Goal: Information Seeking & Learning: Learn about a topic

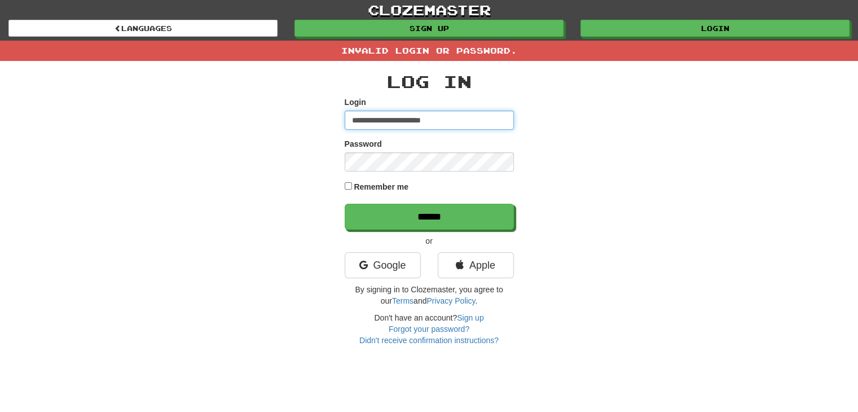
click at [483, 120] on input "**********" at bounding box center [429, 120] width 169 height 19
type input "*"
click at [482, 122] on input "Login" at bounding box center [429, 120] width 169 height 19
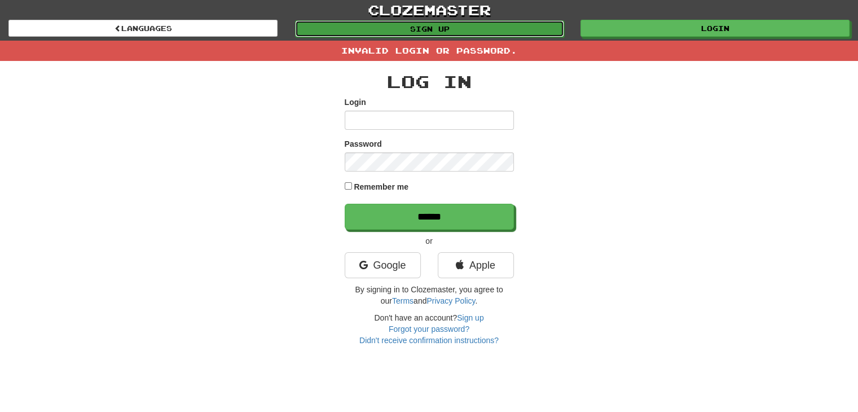
click at [490, 23] on link "Sign up" at bounding box center [429, 28] width 269 height 17
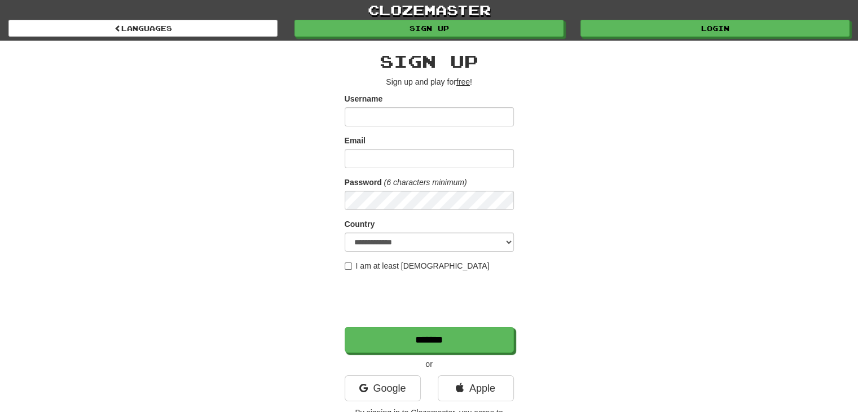
click at [557, 194] on div "**********" at bounding box center [429, 238] width 660 height 394
click at [482, 215] on form "**********" at bounding box center [429, 223] width 169 height 260
click at [466, 165] on input "Email" at bounding box center [429, 158] width 169 height 19
type input "*"
type input "**********"
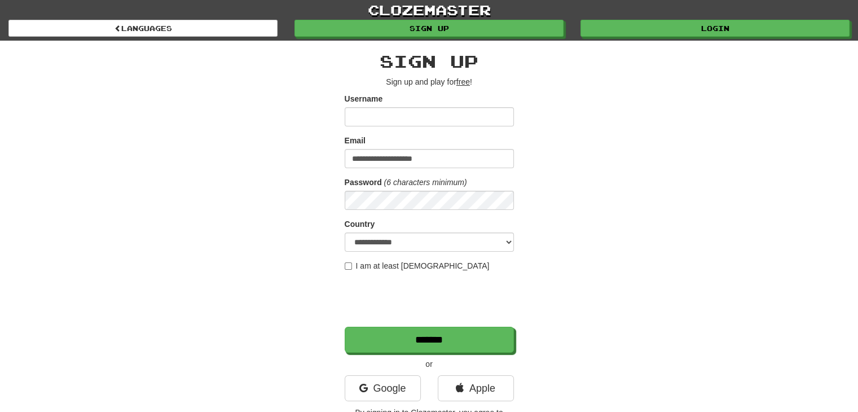
click at [314, 173] on div "**********" at bounding box center [429, 238] width 660 height 394
click at [363, 118] on input "Username" at bounding box center [429, 116] width 169 height 19
type input "****"
click at [168, 277] on div "**********" at bounding box center [429, 238] width 660 height 394
click at [381, 116] on input "****" at bounding box center [429, 116] width 169 height 19
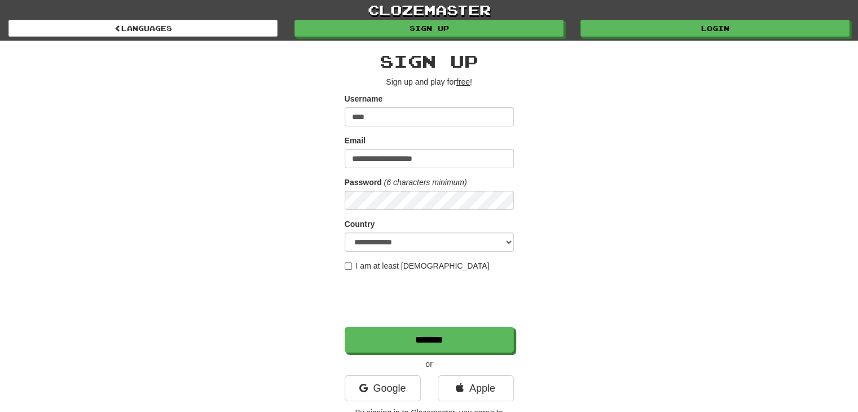
click at [226, 294] on div "**********" at bounding box center [429, 238] width 660 height 394
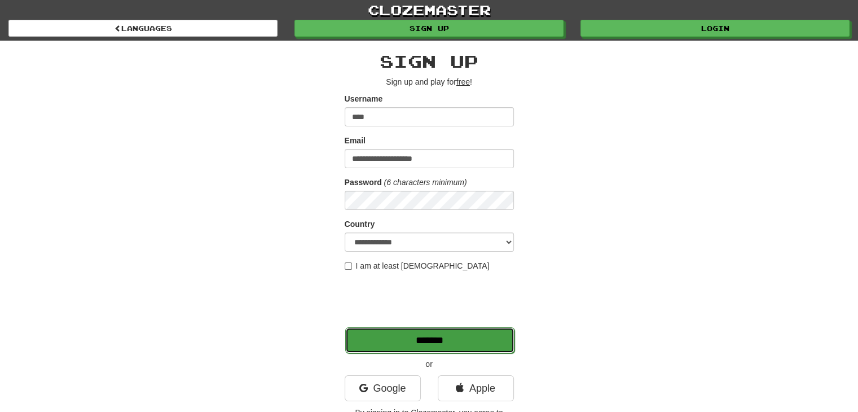
click at [403, 340] on input "*******" at bounding box center [429, 340] width 169 height 26
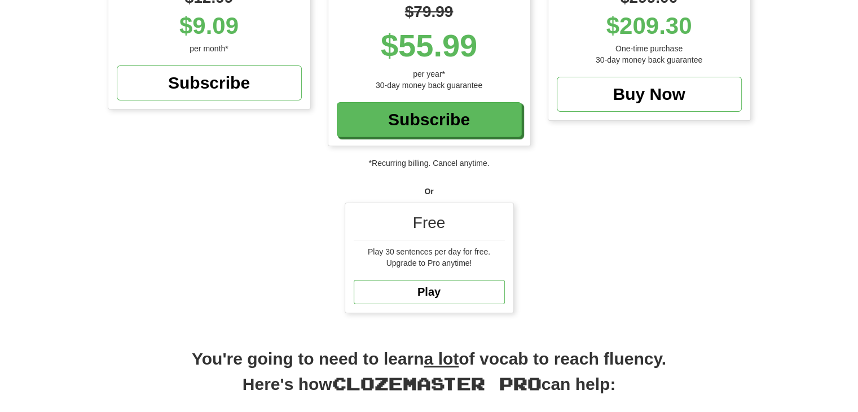
scroll to position [222, 0]
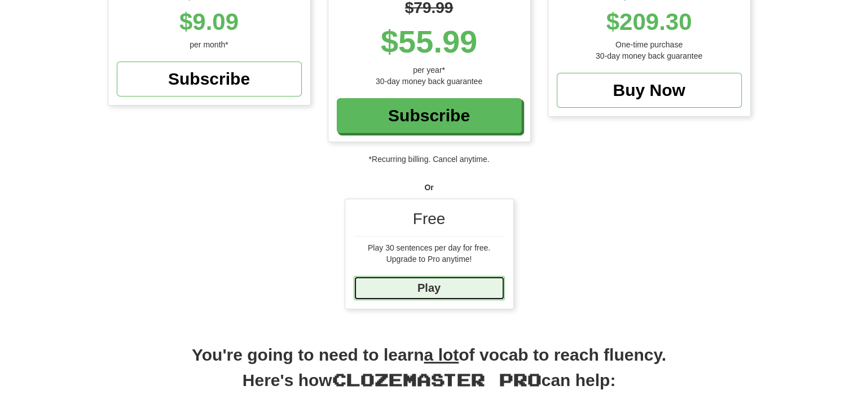
click at [475, 283] on link "Play" at bounding box center [429, 288] width 151 height 24
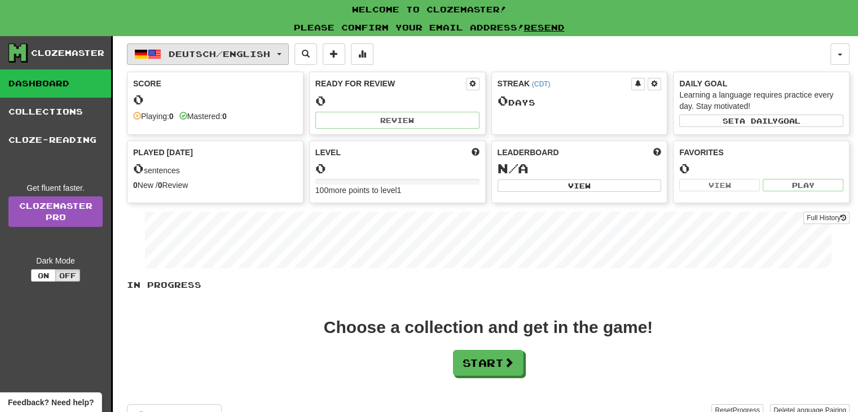
click at [251, 63] on button "Deutsch / English" at bounding box center [208, 53] width 162 height 21
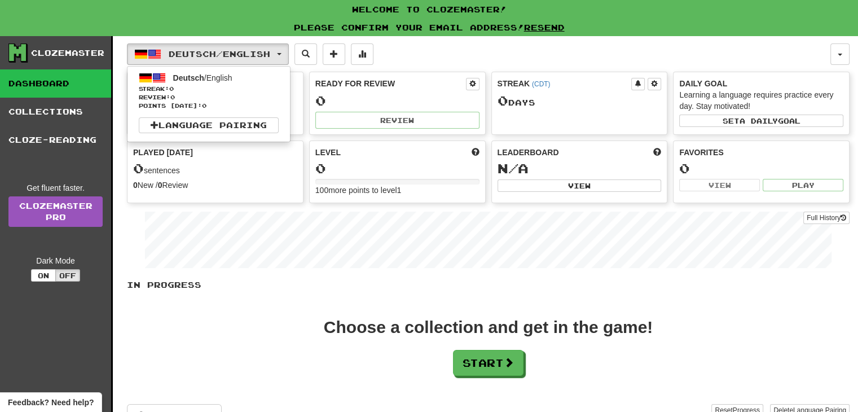
click at [629, 26] on div "Please confirm your email address! Resend" at bounding box center [429, 27] width 858 height 17
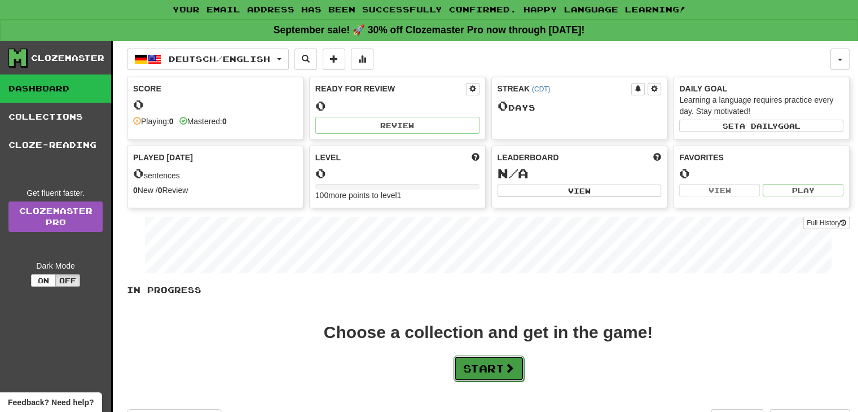
click at [493, 364] on button "Start" at bounding box center [489, 369] width 71 height 26
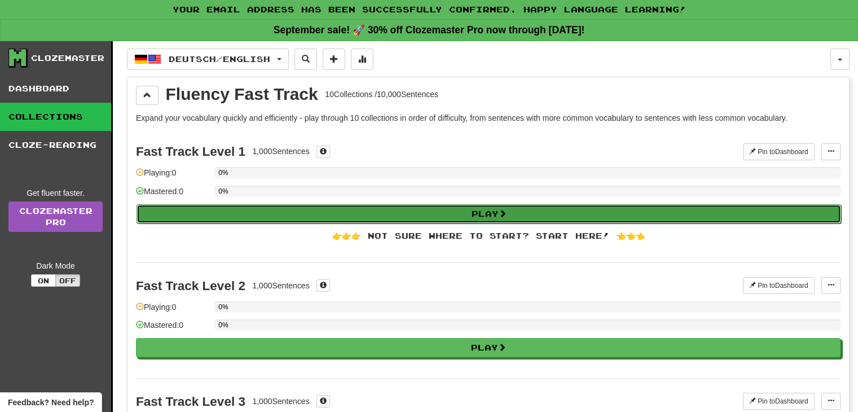
click at [426, 212] on button "Play" at bounding box center [489, 213] width 705 height 19
select select "**"
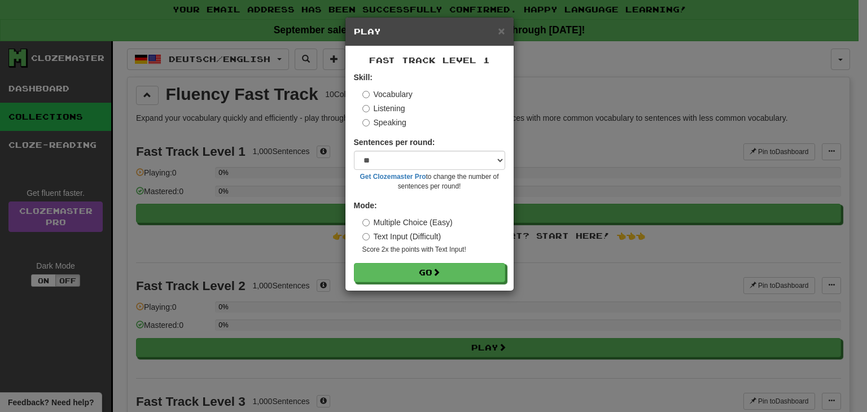
click at [510, 28] on div "× Play" at bounding box center [429, 31] width 168 height 29
click at [462, 270] on button "Go" at bounding box center [429, 273] width 151 height 19
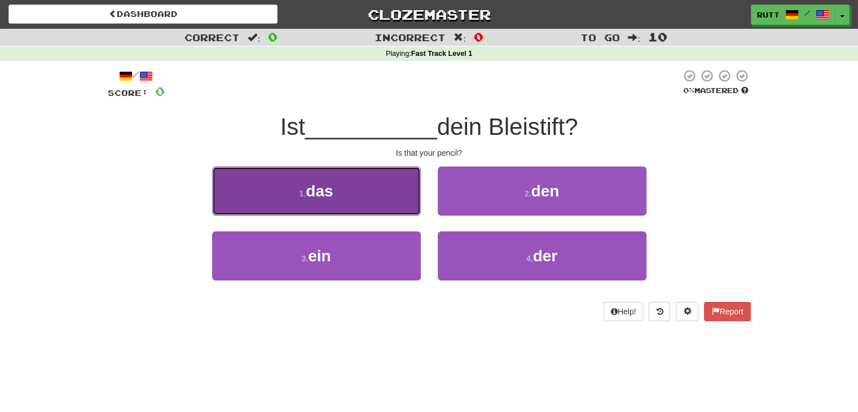
click at [372, 191] on button "1 . das" at bounding box center [316, 190] width 209 height 49
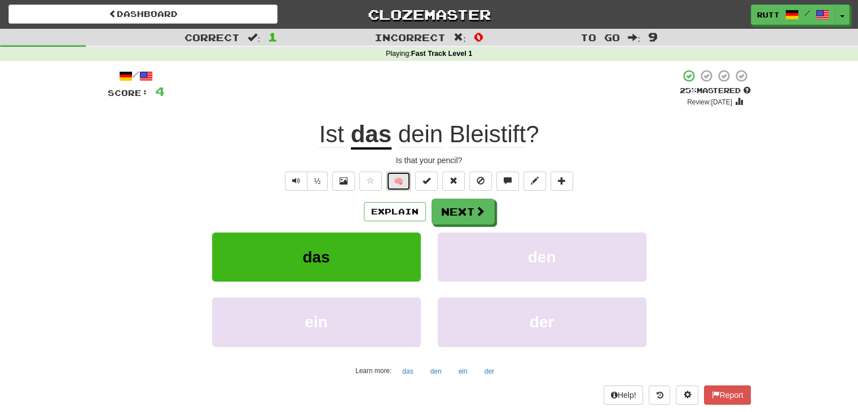
click at [398, 181] on button "🧠" at bounding box center [399, 181] width 24 height 19
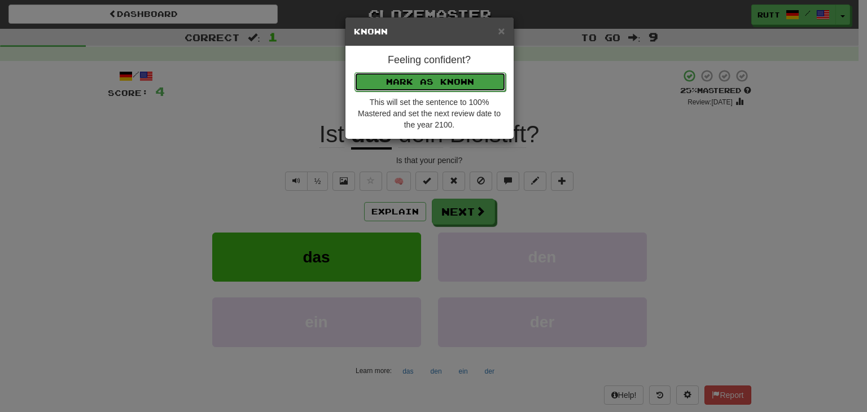
click at [435, 80] on button "Mark as Known" at bounding box center [429, 81] width 151 height 19
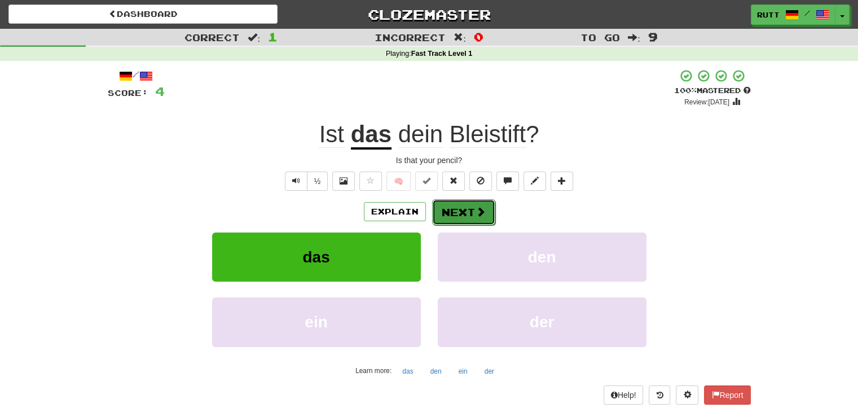
click at [485, 206] on button "Next" at bounding box center [463, 212] width 63 height 26
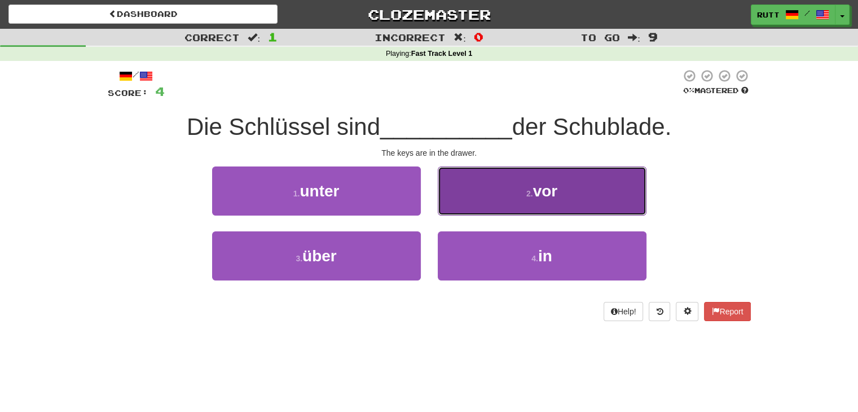
click at [510, 185] on button "2 . vor" at bounding box center [542, 190] width 209 height 49
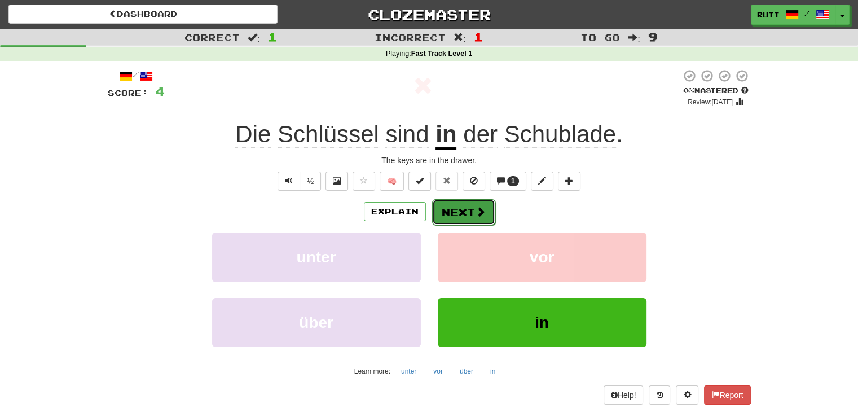
click at [478, 223] on button "Next" at bounding box center [463, 212] width 63 height 26
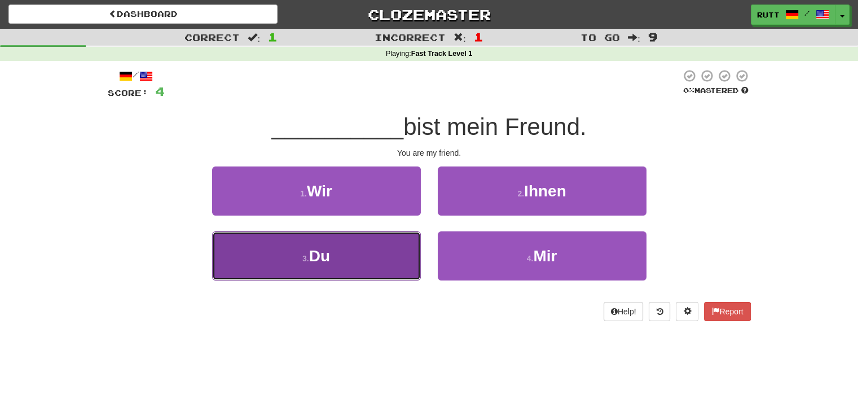
click at [341, 277] on button "3 . Du" at bounding box center [316, 255] width 209 height 49
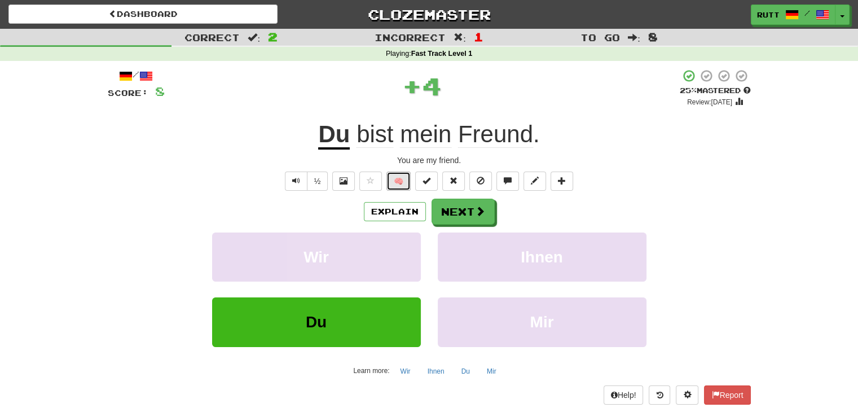
click at [398, 175] on button "🧠" at bounding box center [399, 181] width 24 height 19
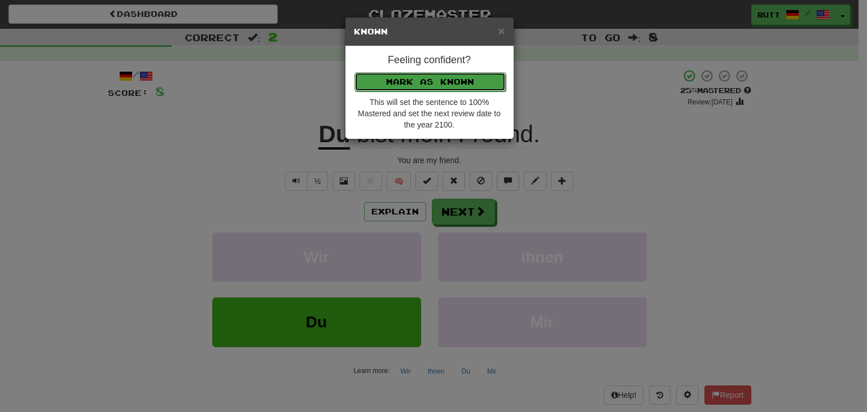
click at [461, 83] on button "Mark as Known" at bounding box center [429, 81] width 151 height 19
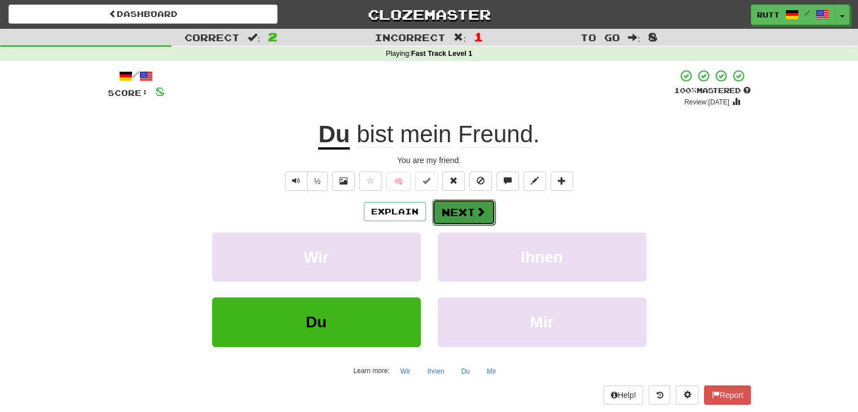
click at [459, 205] on button "Next" at bounding box center [463, 212] width 63 height 26
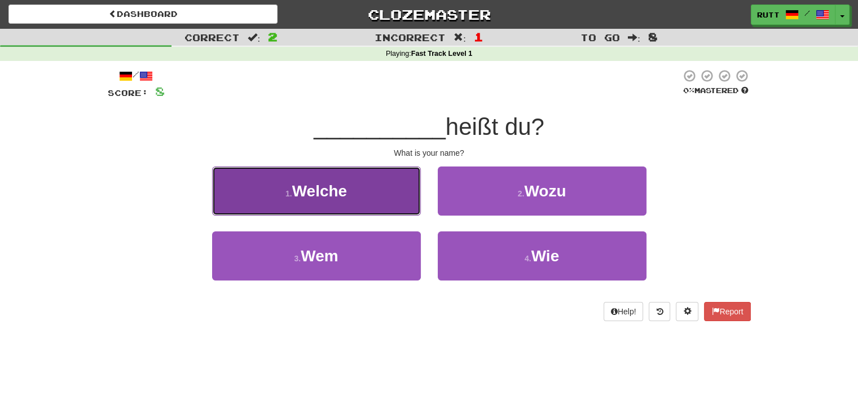
click at [357, 187] on button "1 . Welche" at bounding box center [316, 190] width 209 height 49
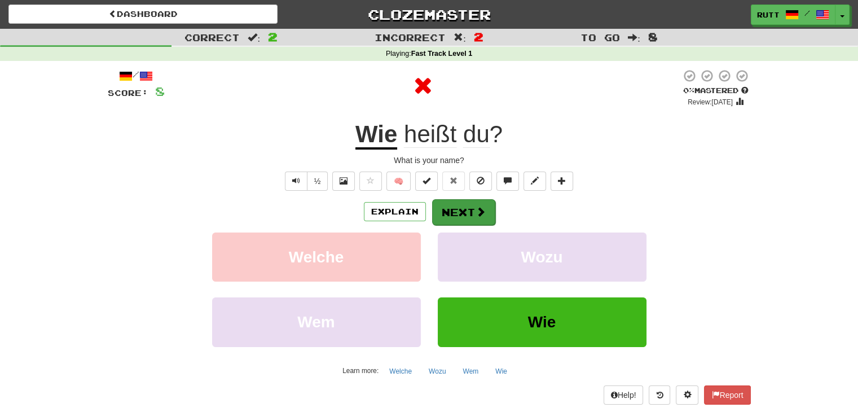
drag, startPoint x: 357, startPoint y: 187, endPoint x: 467, endPoint y: 212, distance: 113.5
click at [467, 212] on div "/ Score: 8 0 % Mastered Review: 2025-09-21 Wie heißt du ? What is your name? ½ …" at bounding box center [429, 236] width 643 height 335
drag, startPoint x: 467, startPoint y: 212, endPoint x: 448, endPoint y: 209, distance: 19.4
click at [448, 209] on button "Next" at bounding box center [463, 212] width 63 height 26
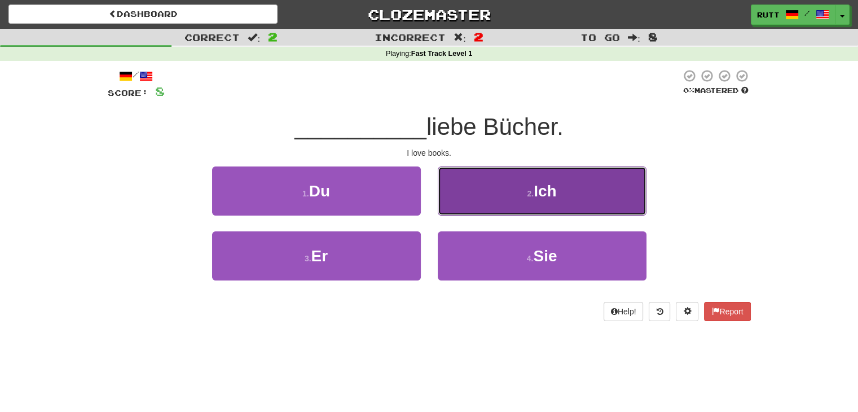
click at [581, 182] on button "2 . Ich" at bounding box center [542, 190] width 209 height 49
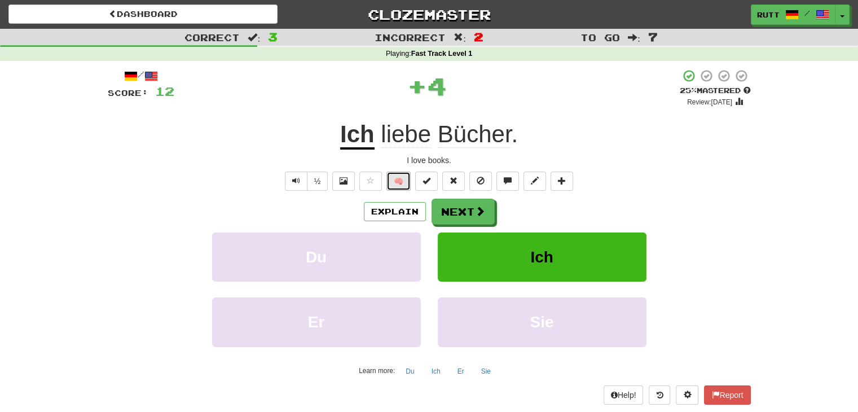
click at [404, 179] on button "🧠" at bounding box center [399, 181] width 24 height 19
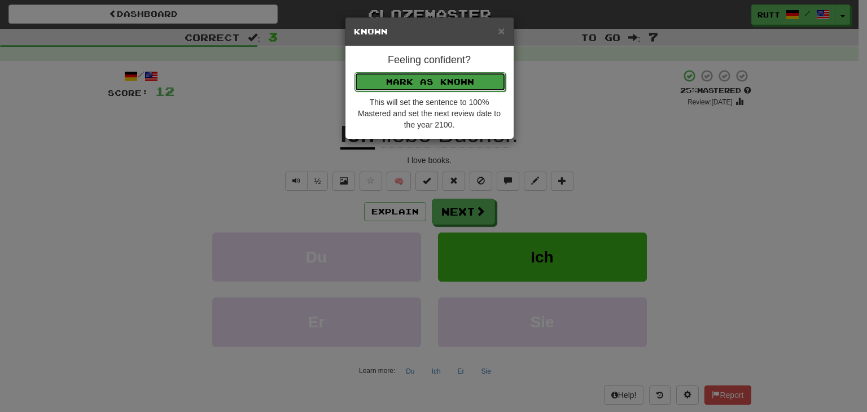
click at [457, 82] on button "Mark as Known" at bounding box center [429, 81] width 151 height 19
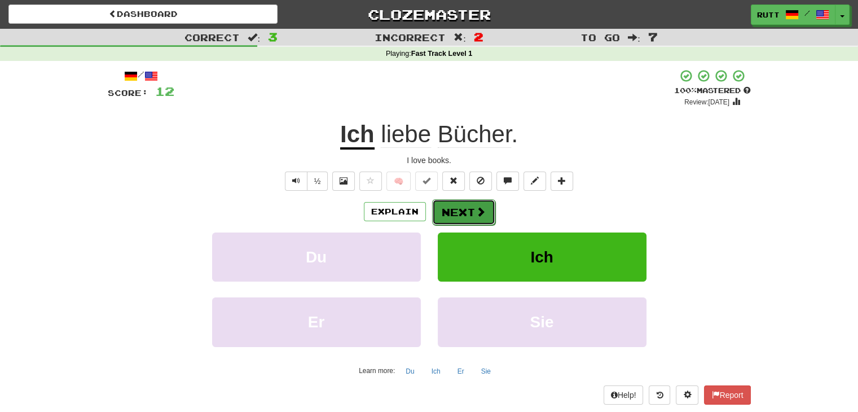
click at [482, 211] on span at bounding box center [481, 212] width 10 height 10
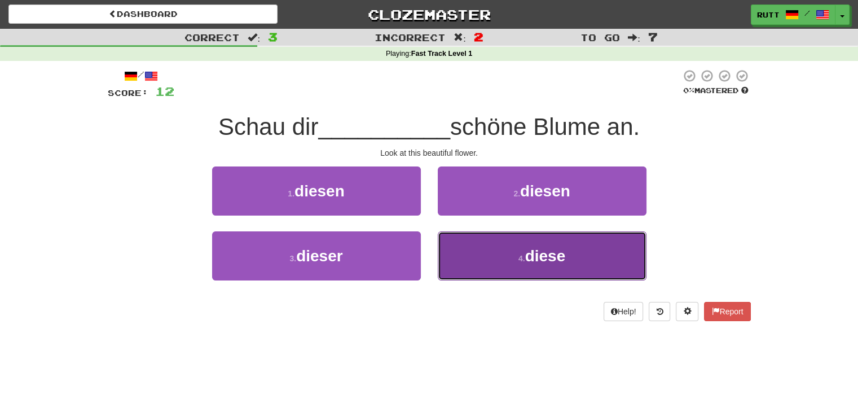
click at [466, 261] on button "4 . diese" at bounding box center [542, 255] width 209 height 49
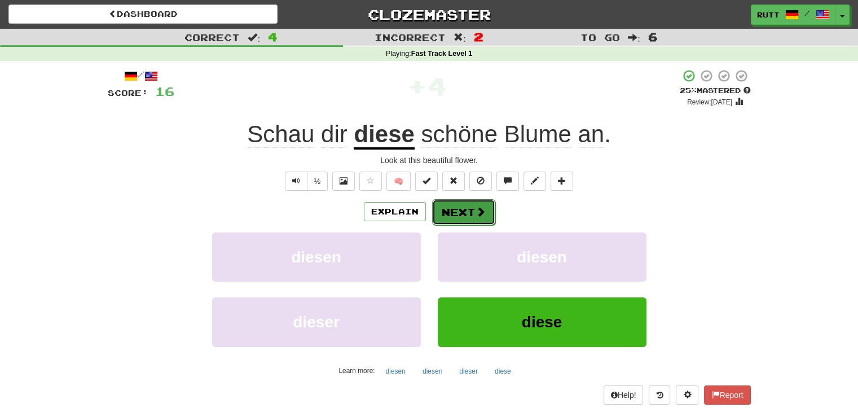
click at [463, 210] on button "Next" at bounding box center [463, 212] width 63 height 26
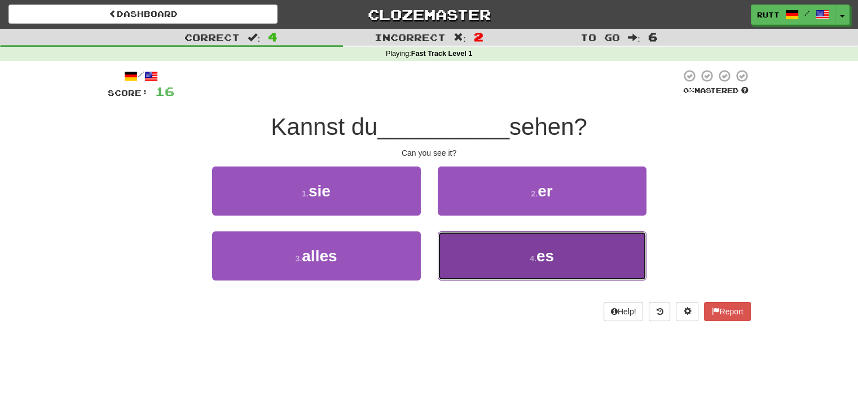
click at [578, 274] on button "4 . es" at bounding box center [542, 255] width 209 height 49
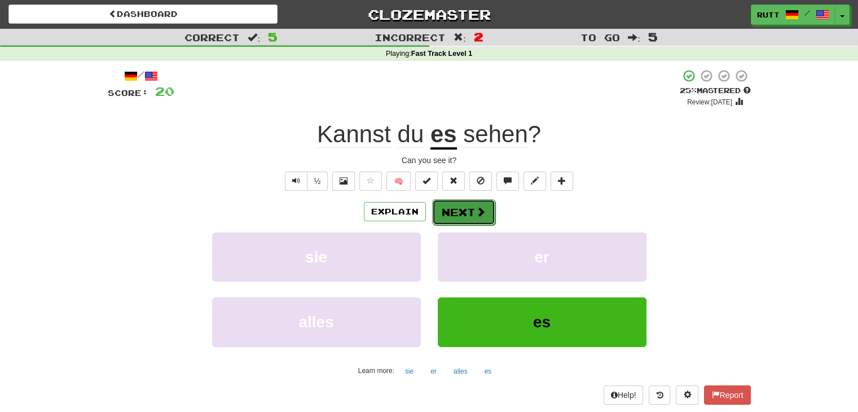
click at [476, 214] on span at bounding box center [481, 212] width 10 height 10
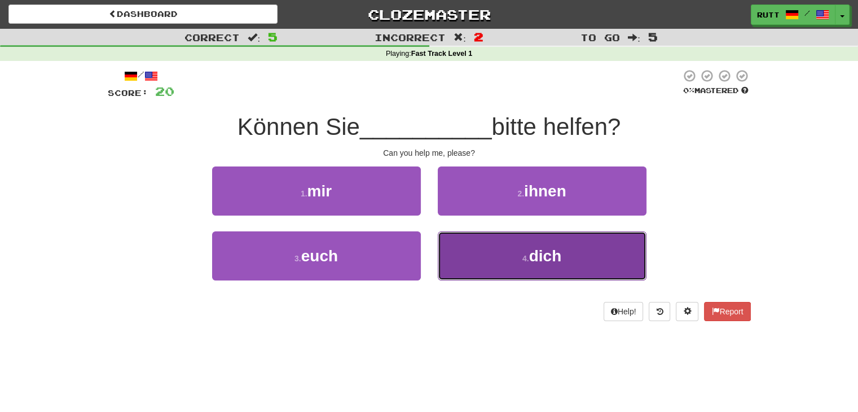
click at [479, 256] on button "4 . dich" at bounding box center [542, 255] width 209 height 49
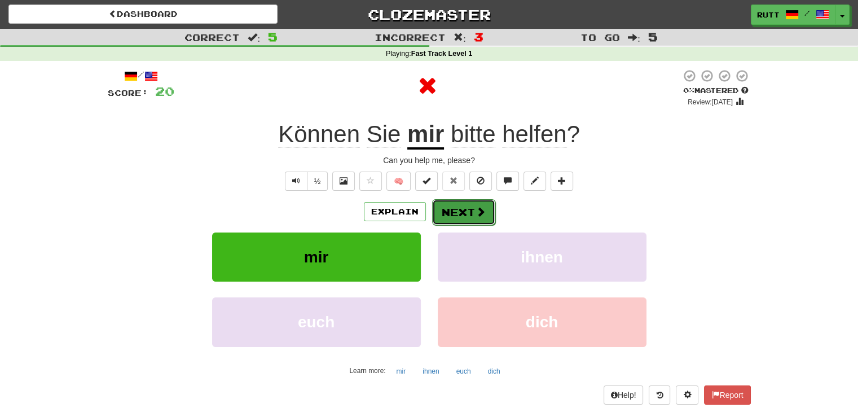
click at [476, 213] on span at bounding box center [481, 212] width 10 height 10
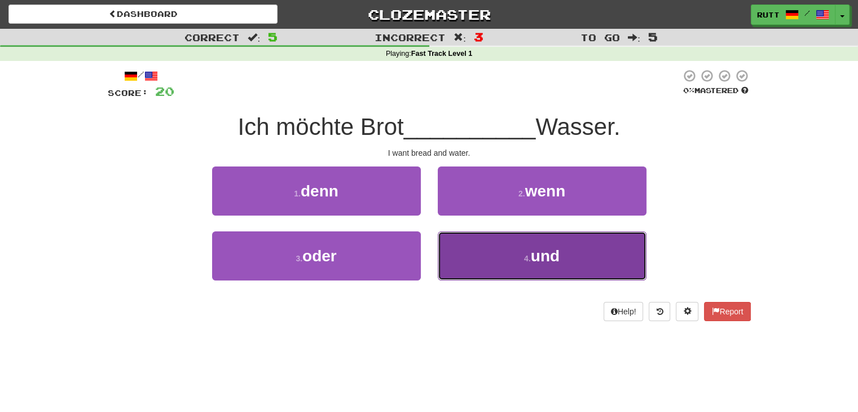
click at [540, 270] on button "4 . und" at bounding box center [542, 255] width 209 height 49
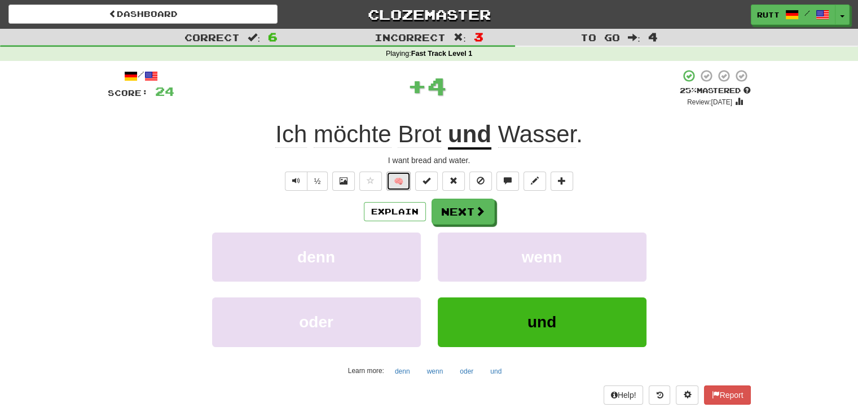
click at [402, 178] on button "🧠" at bounding box center [399, 181] width 24 height 19
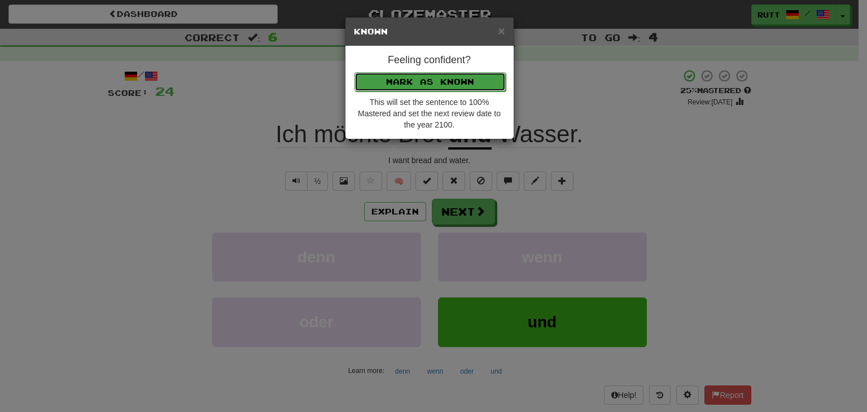
click at [455, 82] on button "Mark as Known" at bounding box center [429, 81] width 151 height 19
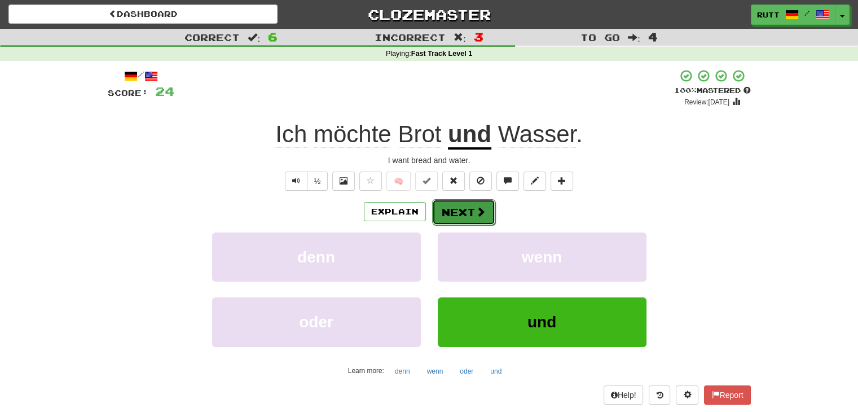
click at [467, 212] on button "Next" at bounding box center [463, 212] width 63 height 26
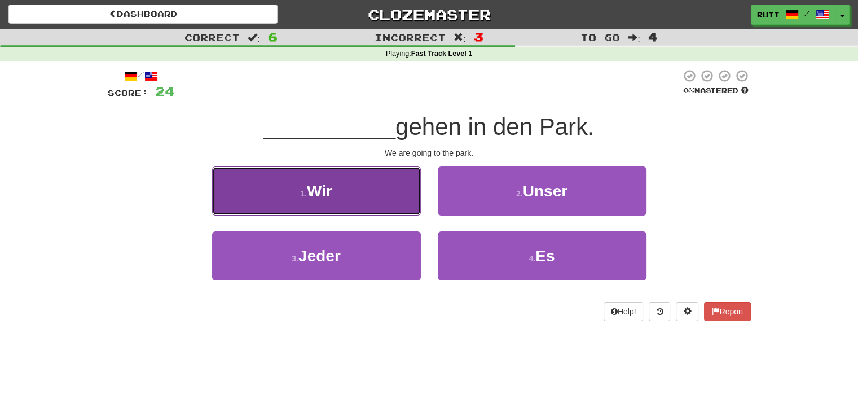
click at [366, 183] on button "1 . Wir" at bounding box center [316, 190] width 209 height 49
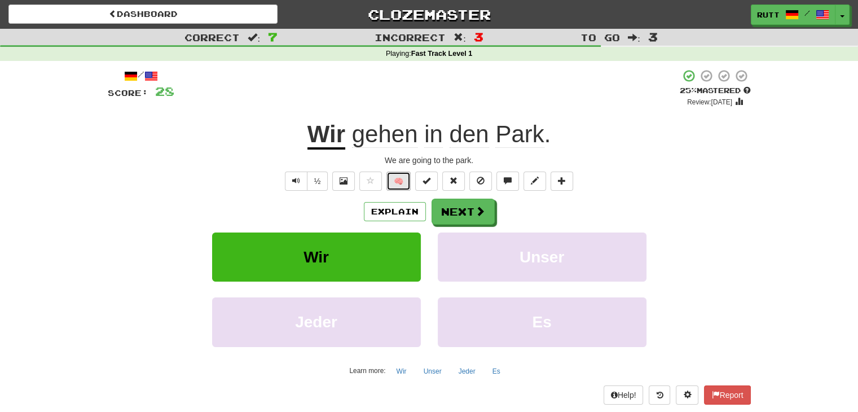
click at [400, 177] on button "🧠" at bounding box center [399, 181] width 24 height 19
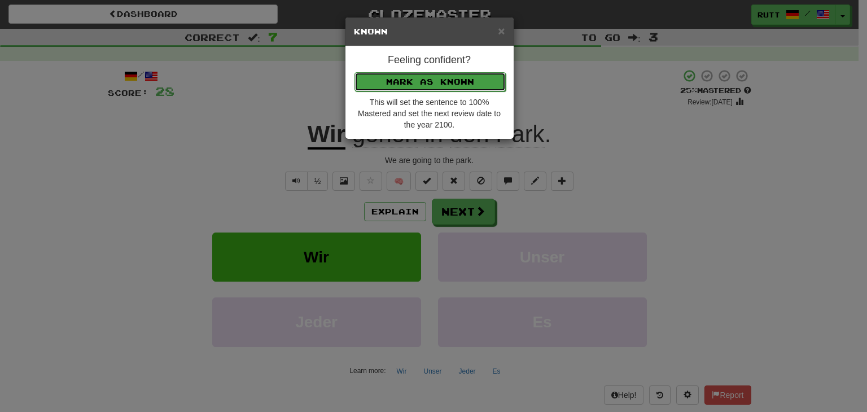
click at [450, 86] on button "Mark as Known" at bounding box center [429, 81] width 151 height 19
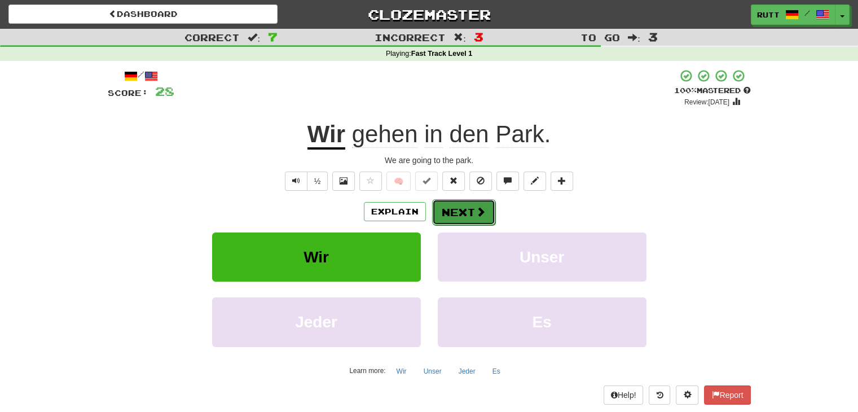
click at [467, 213] on button "Next" at bounding box center [463, 212] width 63 height 26
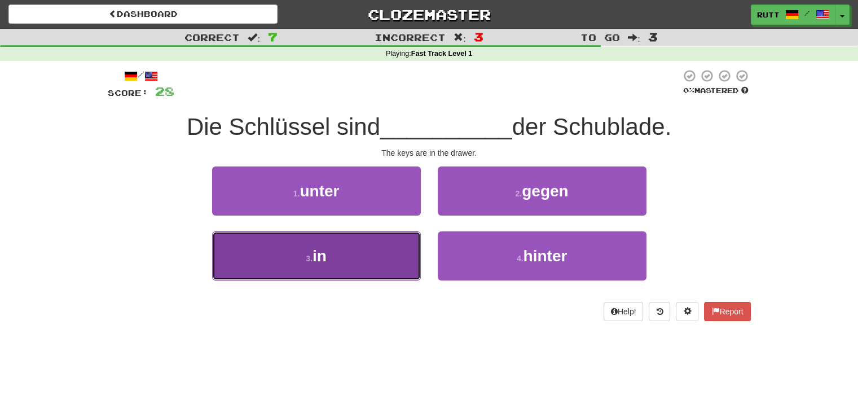
click at [377, 241] on button "3 . in" at bounding box center [316, 255] width 209 height 49
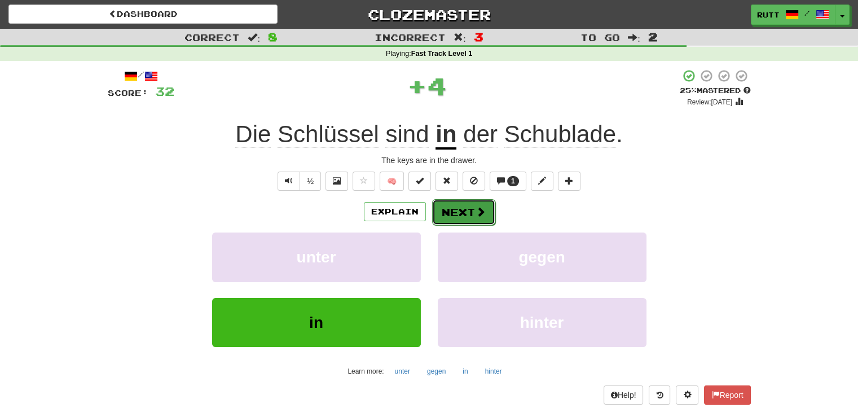
click at [460, 211] on button "Next" at bounding box center [463, 212] width 63 height 26
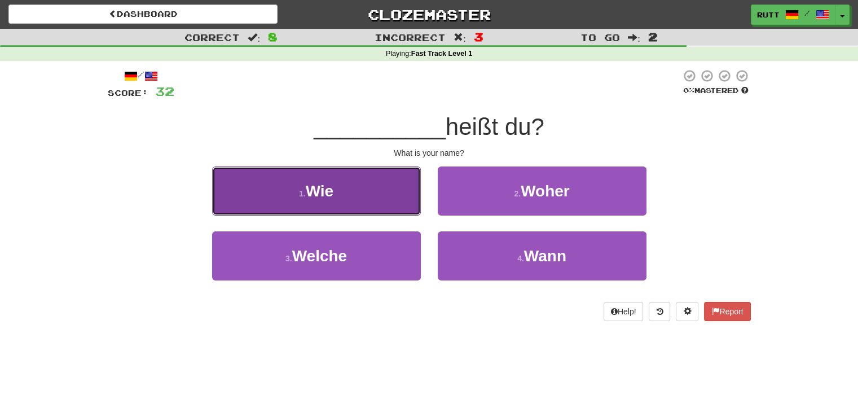
click at [364, 186] on button "1 . Wie" at bounding box center [316, 190] width 209 height 49
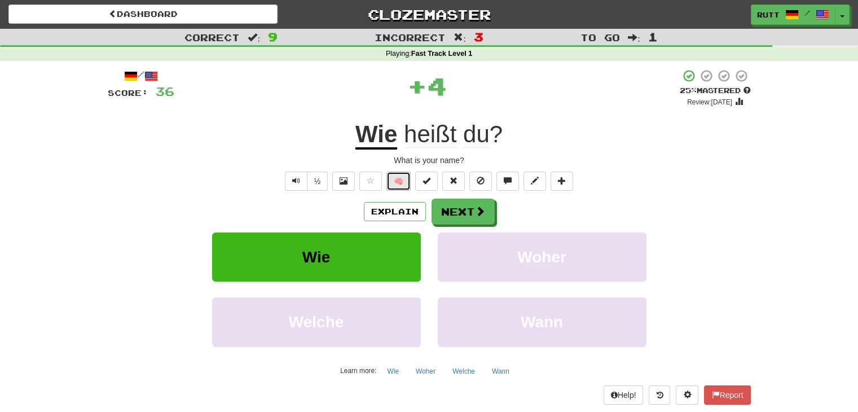
click at [395, 181] on button "🧠" at bounding box center [399, 181] width 24 height 19
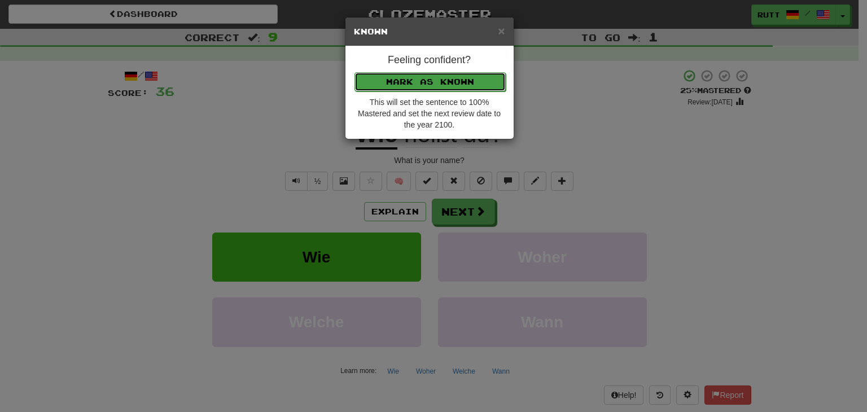
click at [444, 74] on button "Mark as Known" at bounding box center [429, 81] width 151 height 19
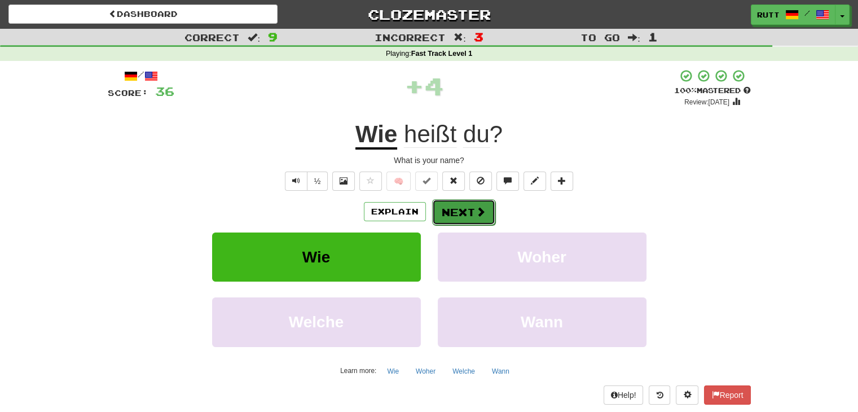
click at [458, 213] on button "Next" at bounding box center [463, 212] width 63 height 26
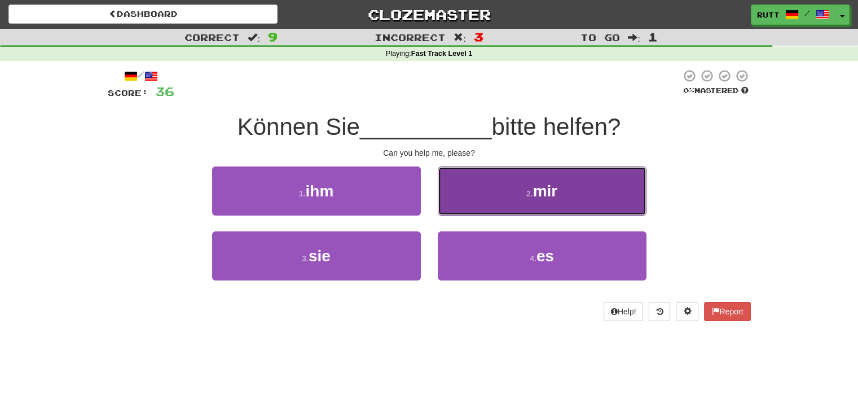
click at [475, 194] on button "2 . mir" at bounding box center [542, 190] width 209 height 49
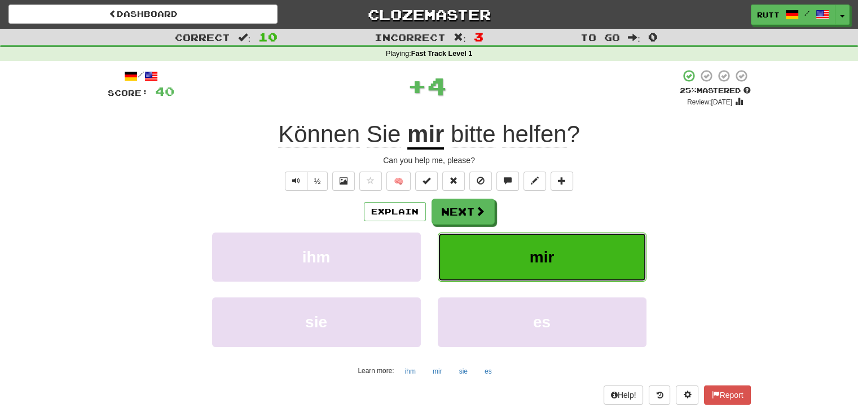
click at [472, 249] on button "mir" at bounding box center [542, 257] width 209 height 49
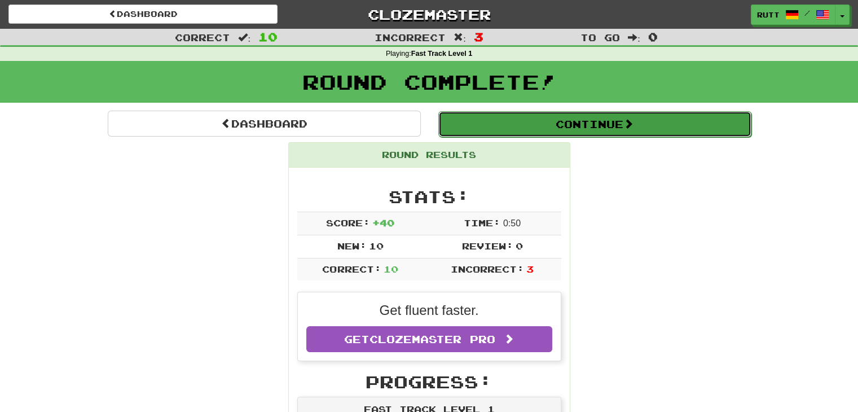
click at [569, 124] on button "Continue" at bounding box center [594, 124] width 313 height 26
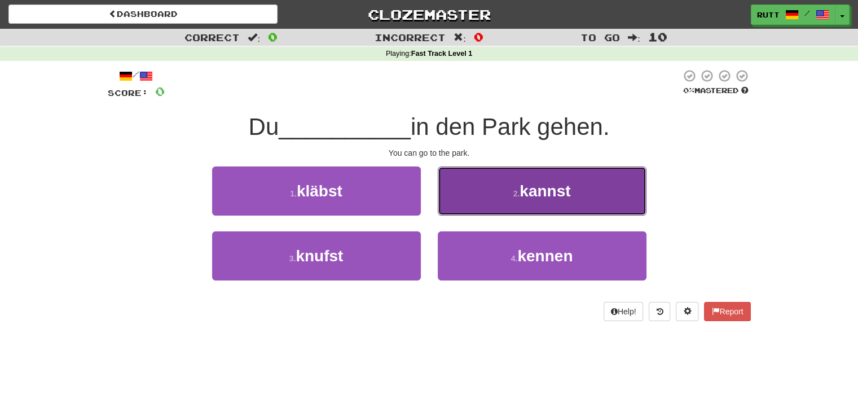
click at [514, 182] on button "2 . kannst" at bounding box center [542, 190] width 209 height 49
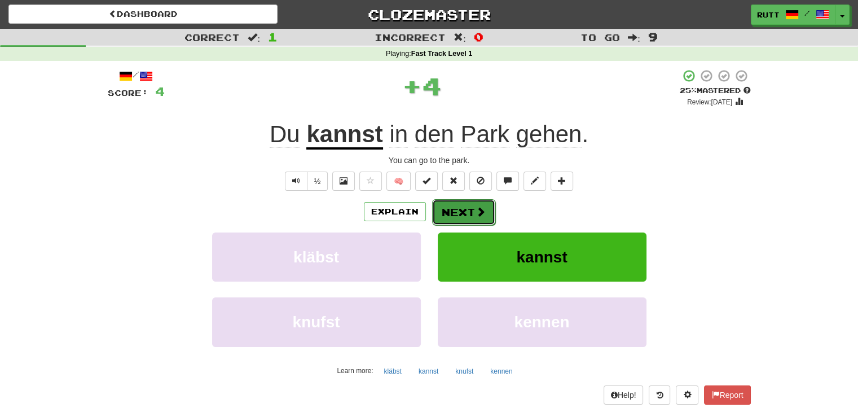
click at [465, 207] on button "Next" at bounding box center [463, 212] width 63 height 26
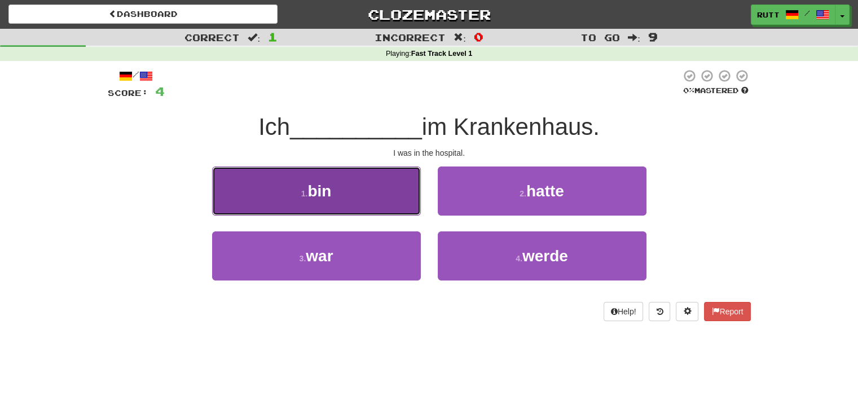
click at [372, 185] on button "1 . bin" at bounding box center [316, 190] width 209 height 49
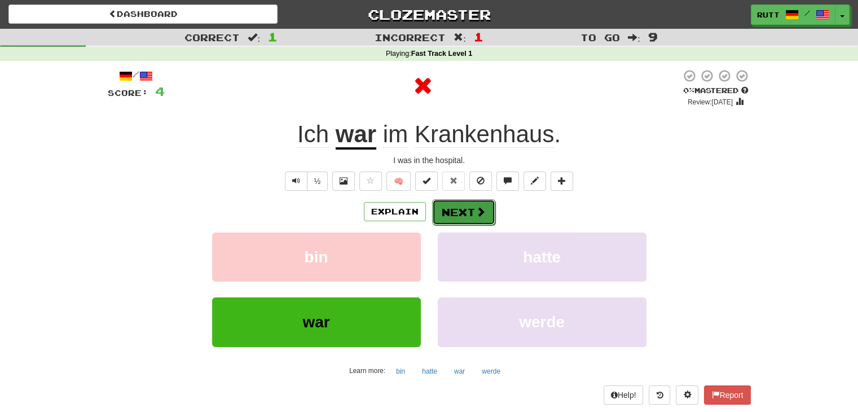
click at [449, 206] on button "Next" at bounding box center [463, 212] width 63 height 26
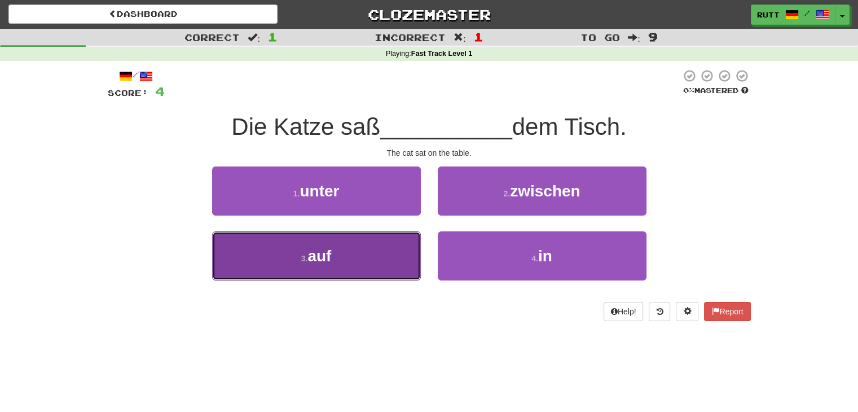
click at [378, 252] on button "3 . auf" at bounding box center [316, 255] width 209 height 49
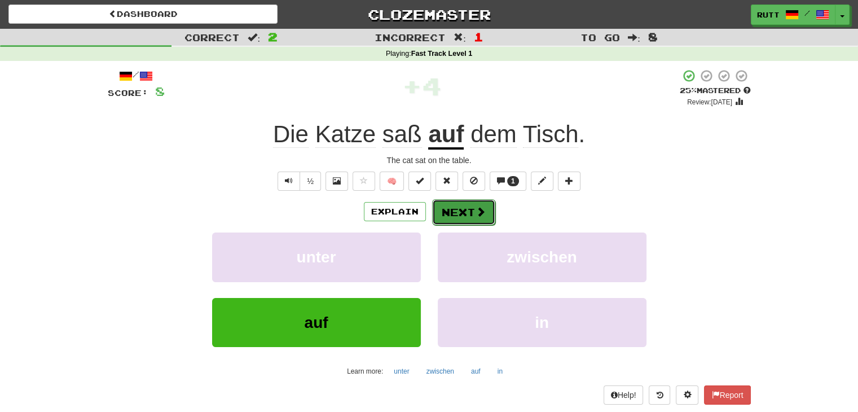
click at [476, 212] on span at bounding box center [481, 212] width 10 height 10
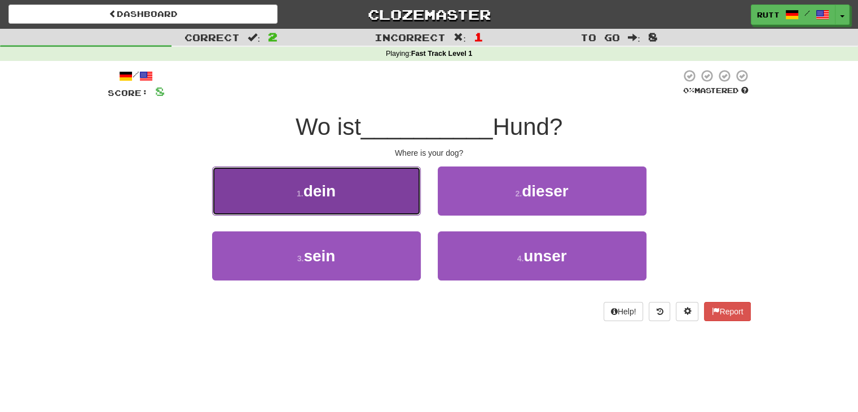
click at [372, 187] on button "1 . dein" at bounding box center [316, 190] width 209 height 49
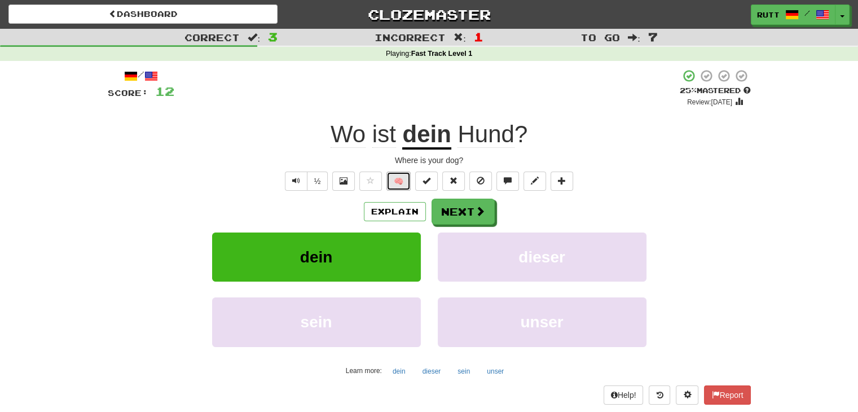
click at [402, 183] on button "🧠" at bounding box center [399, 181] width 24 height 19
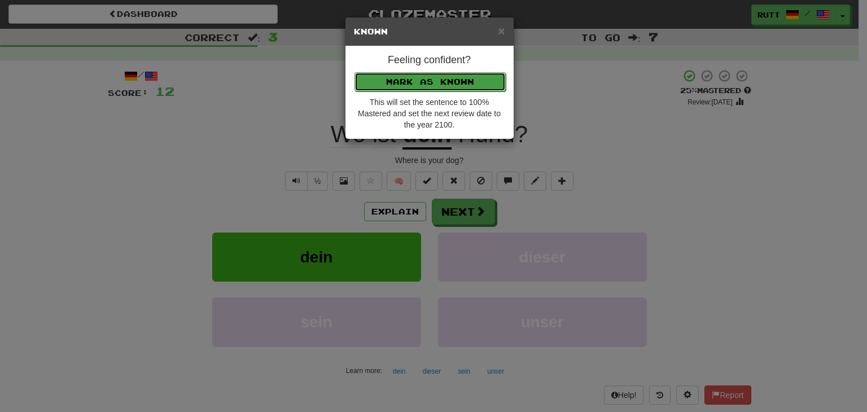
click at [457, 80] on button "Mark as Known" at bounding box center [429, 81] width 151 height 19
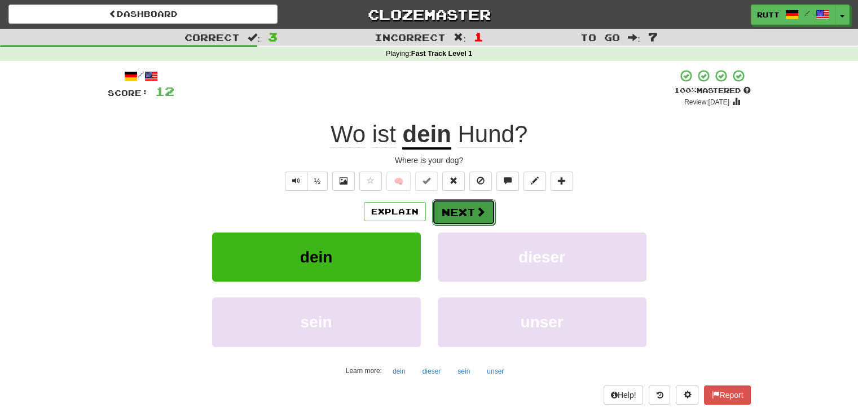
click at [470, 212] on button "Next" at bounding box center [463, 212] width 63 height 26
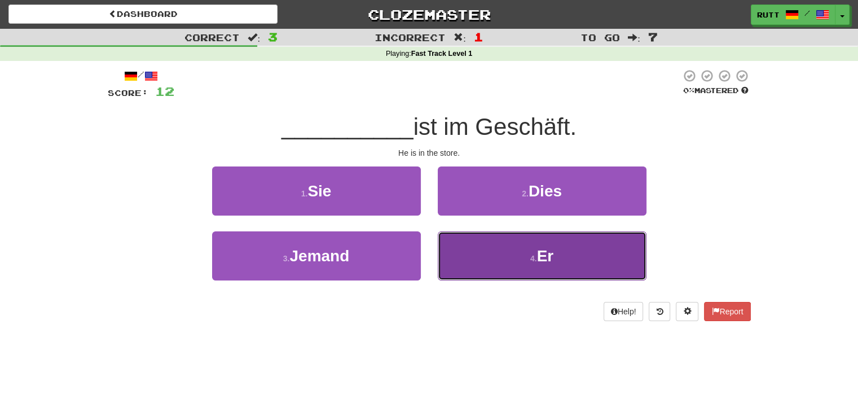
click at [515, 249] on button "4 . Er" at bounding box center [542, 255] width 209 height 49
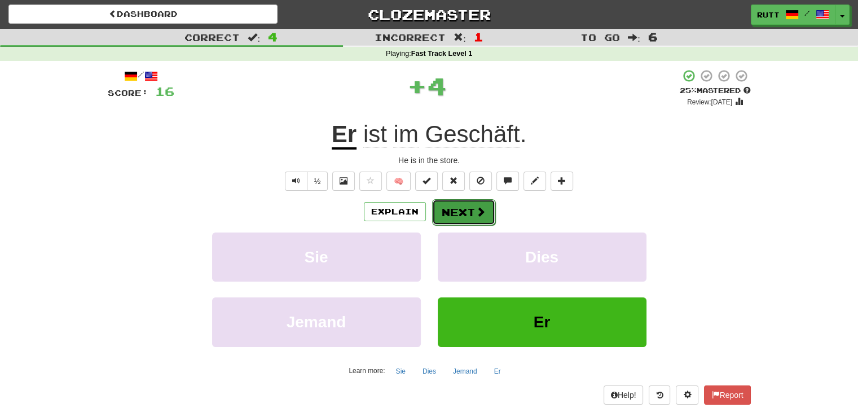
click at [454, 215] on button "Next" at bounding box center [463, 212] width 63 height 26
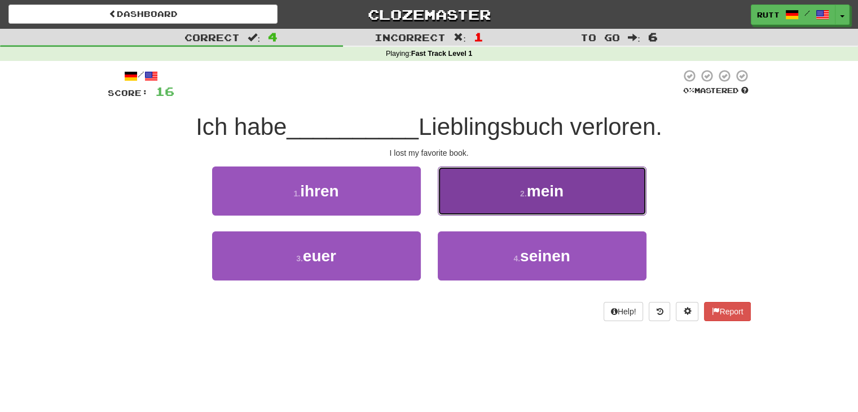
click at [611, 195] on button "2 . mein" at bounding box center [542, 190] width 209 height 49
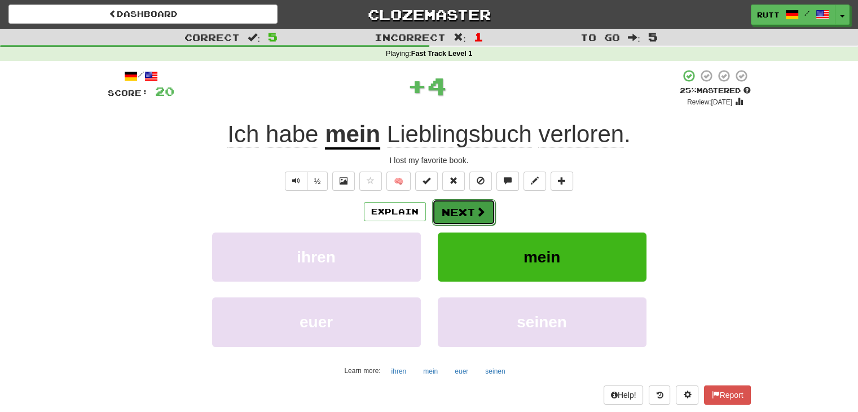
click at [456, 212] on button "Next" at bounding box center [463, 212] width 63 height 26
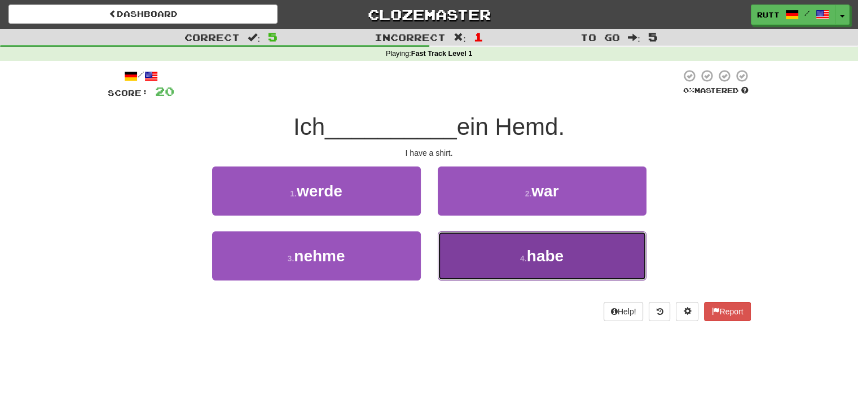
click at [505, 244] on button "4 . habe" at bounding box center [542, 255] width 209 height 49
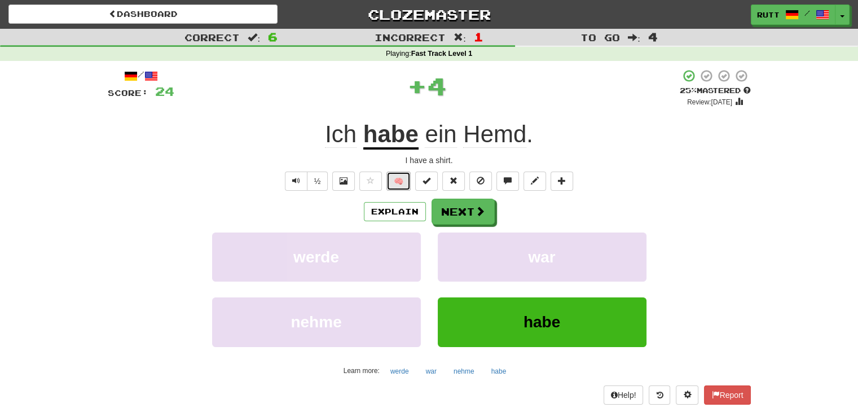
click at [397, 183] on button "🧠" at bounding box center [399, 181] width 24 height 19
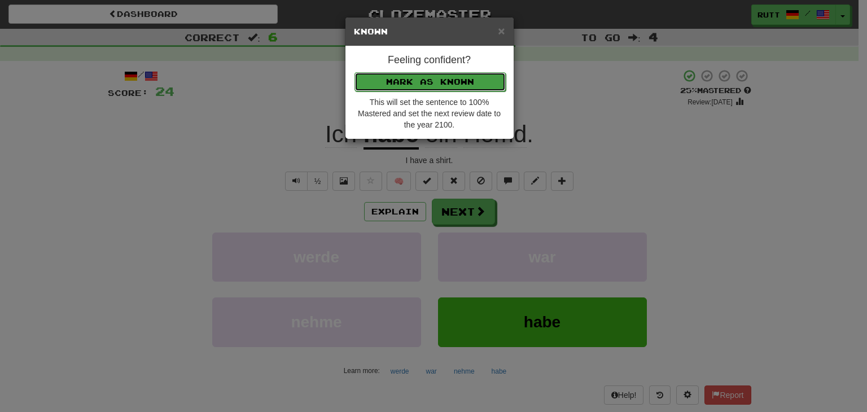
click at [436, 84] on button "Mark as Known" at bounding box center [429, 81] width 151 height 19
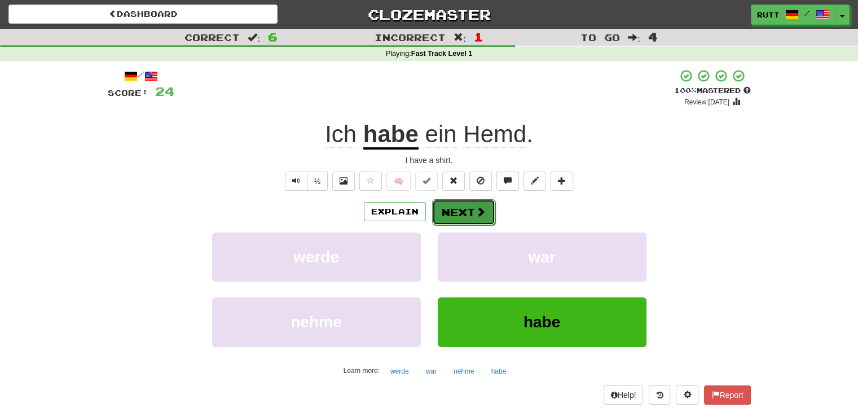
click at [463, 210] on button "Next" at bounding box center [463, 212] width 63 height 26
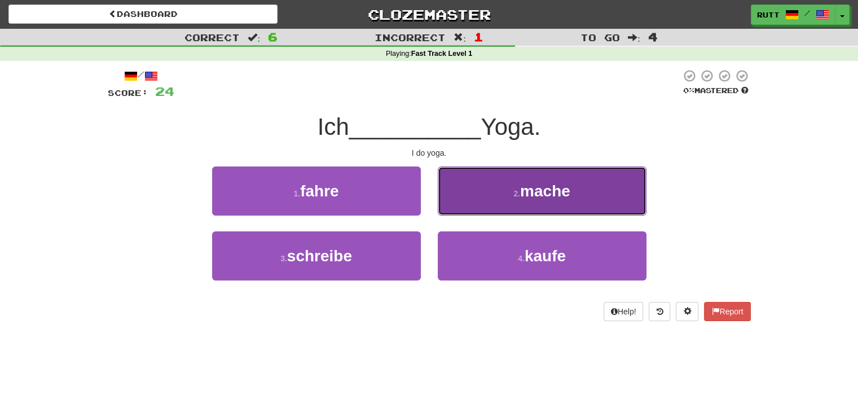
click at [546, 188] on span "mache" at bounding box center [545, 190] width 50 height 17
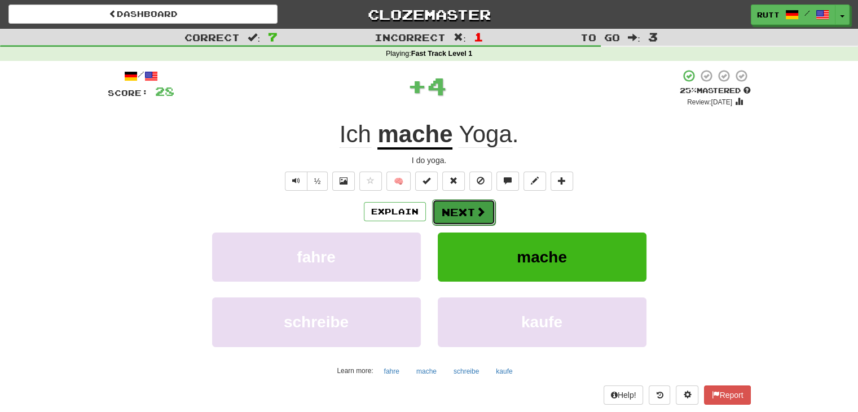
click at [472, 213] on button "Next" at bounding box center [463, 212] width 63 height 26
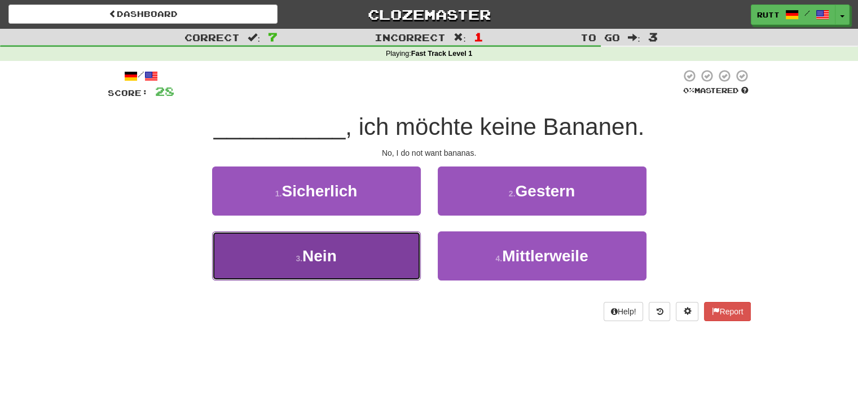
click at [329, 252] on span "Nein" at bounding box center [319, 255] width 34 height 17
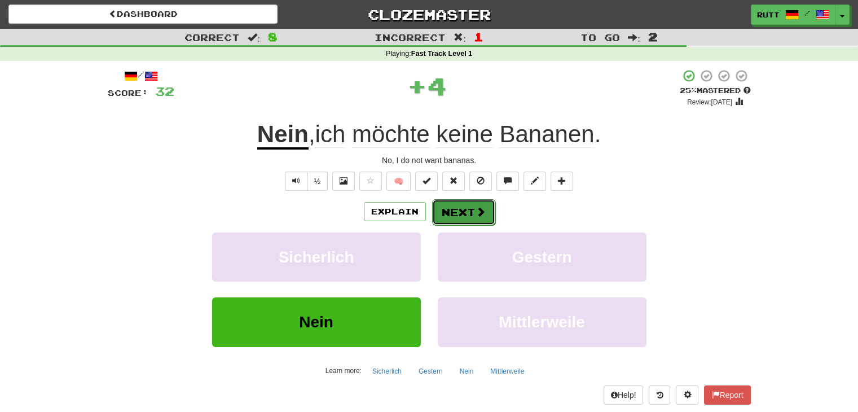
click at [451, 208] on button "Next" at bounding box center [463, 212] width 63 height 26
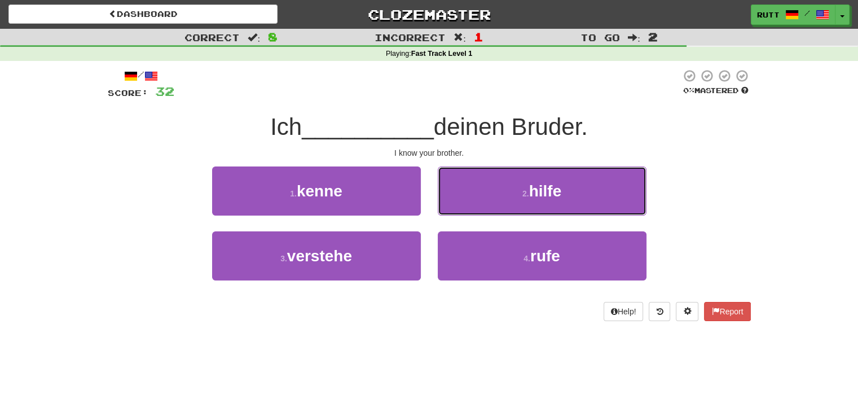
click at [451, 208] on button "2 . hilfe" at bounding box center [542, 190] width 209 height 49
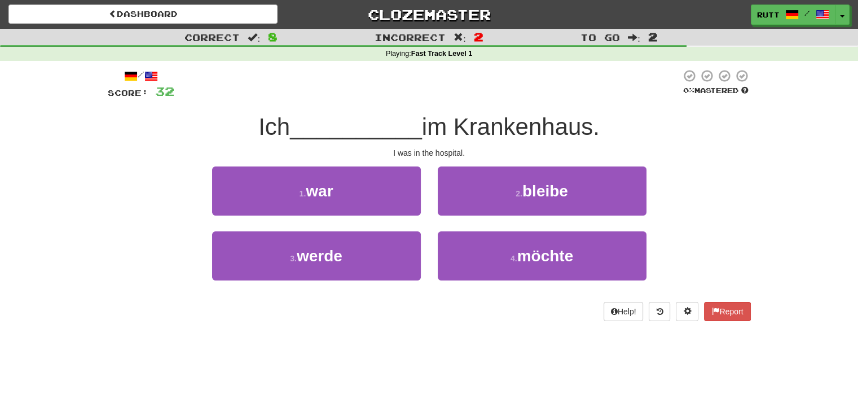
click at [654, 129] on div "Ich __________ im Krankenhaus." at bounding box center [429, 127] width 643 height 31
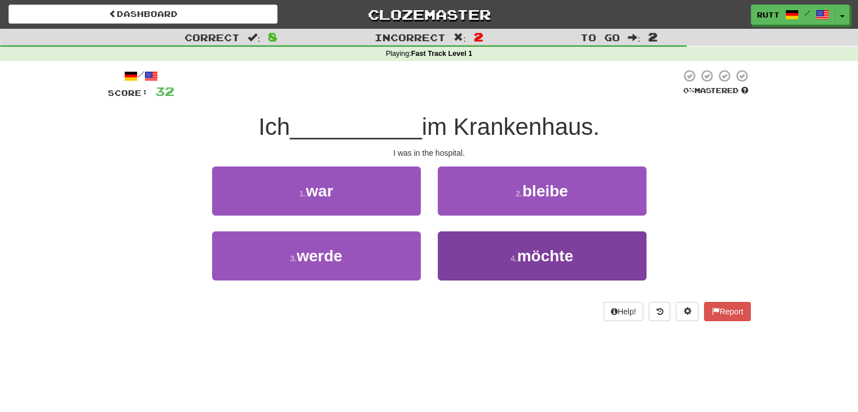
drag, startPoint x: 654, startPoint y: 129, endPoint x: 555, endPoint y: 275, distance: 176.4
click at [555, 275] on div "/ Score: 32 0 % Mastered Ich __________ im Krankenhaus. I was in the hospital. …" at bounding box center [429, 195] width 643 height 252
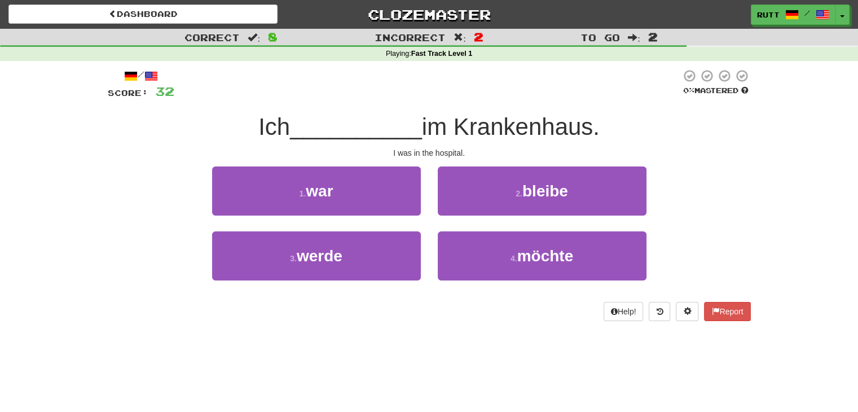
click at [449, 353] on div "Dashboard Clozemaster rutt / Toggle Dropdown Dashboard Leaderboard Activity Fee…" at bounding box center [429, 206] width 858 height 412
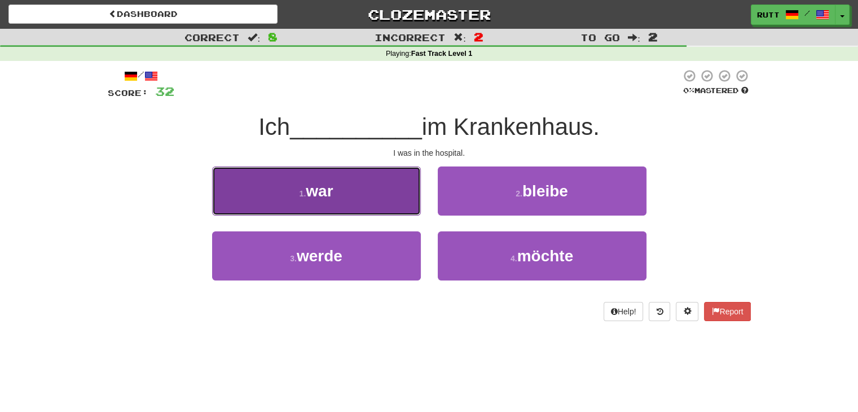
click at [316, 202] on button "1 . war" at bounding box center [316, 190] width 209 height 49
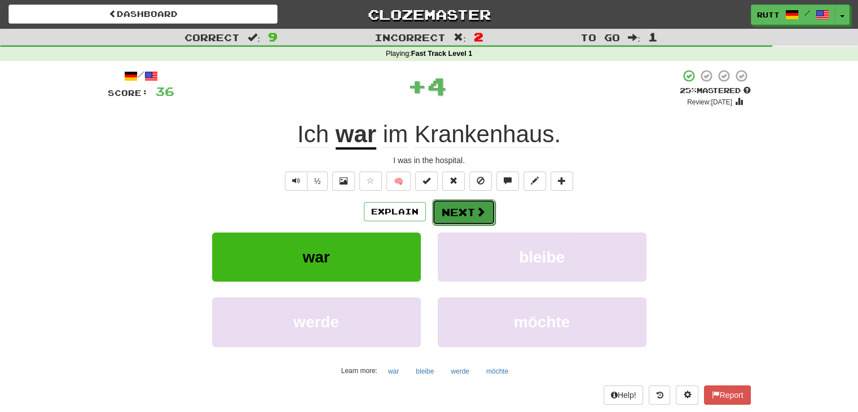
click at [454, 201] on button "Next" at bounding box center [463, 212] width 63 height 26
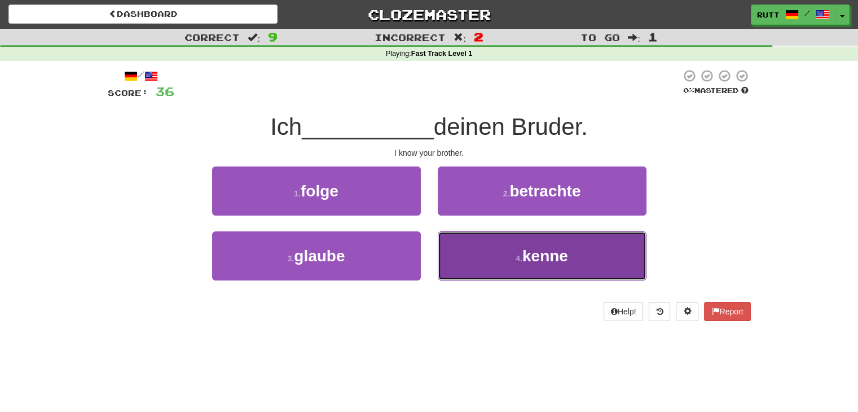
click at [520, 265] on button "4 . kenne" at bounding box center [542, 255] width 209 height 49
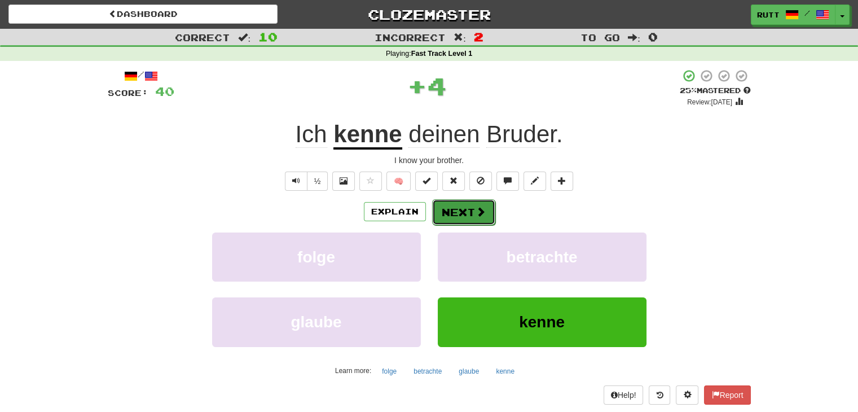
click at [474, 217] on button "Next" at bounding box center [463, 212] width 63 height 26
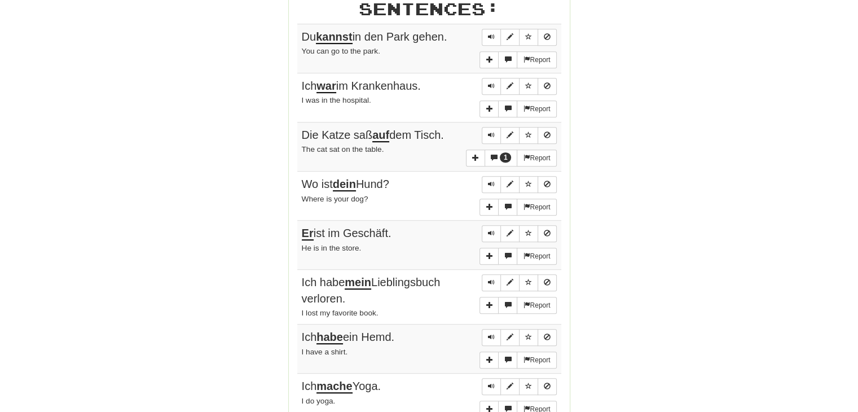
scroll to position [657, 0]
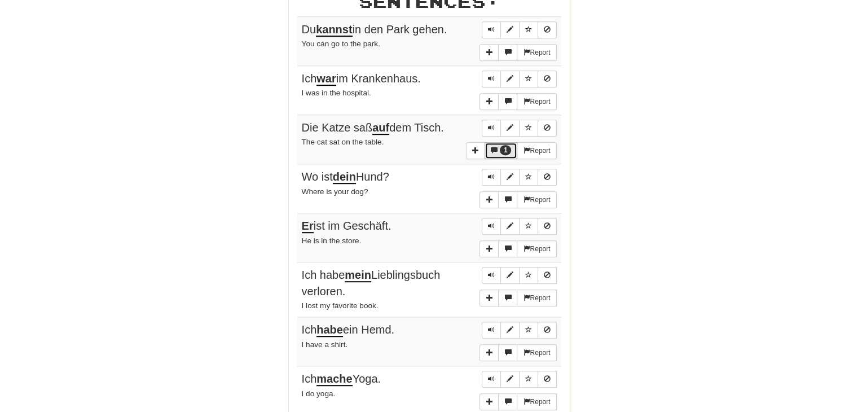
click at [508, 145] on span "1" at bounding box center [506, 150] width 12 height 10
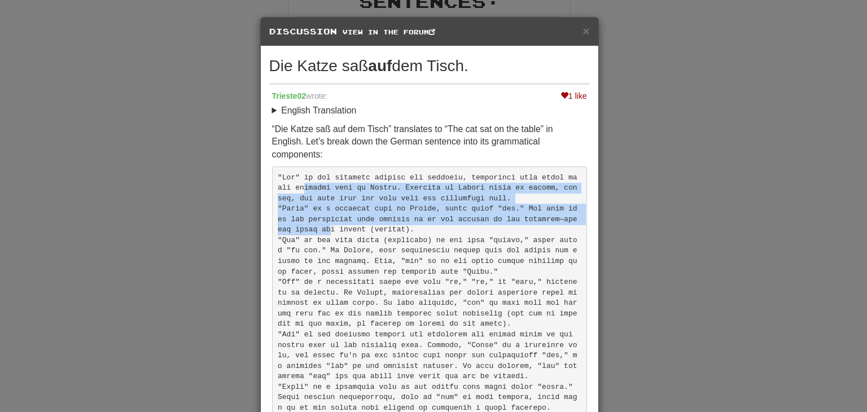
drag, startPoint x: 573, startPoint y: 204, endPoint x: 577, endPoint y: 168, distance: 35.8
click at [577, 168] on pre at bounding box center [429, 292] width 315 height 253
click at [694, 198] on div "× Discussion View in the forum Die Katze saß auf dem Tisch. 1 like Trieste02 wr…" at bounding box center [433, 206] width 867 height 412
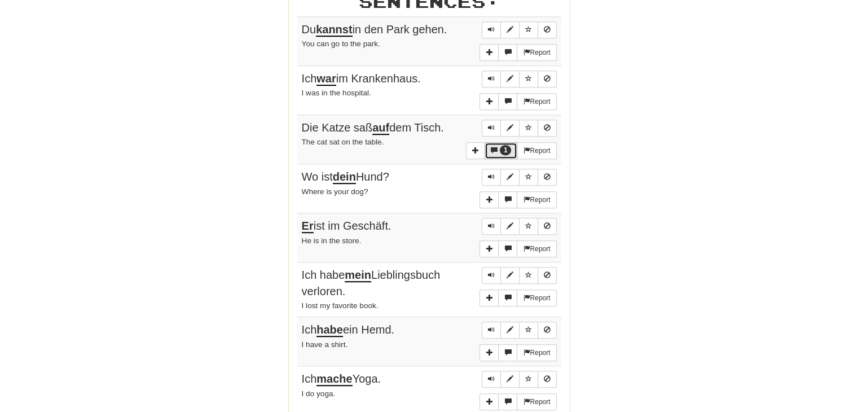
click at [504, 146] on span "1" at bounding box center [506, 150] width 4 height 8
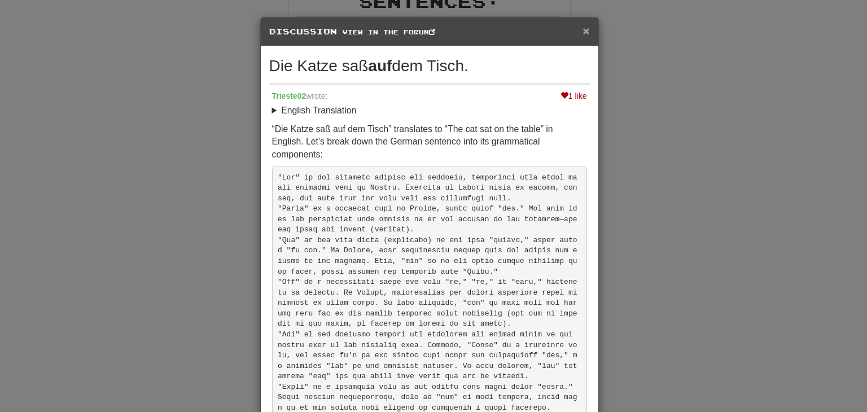
click at [582, 29] on span "×" at bounding box center [585, 30] width 7 height 13
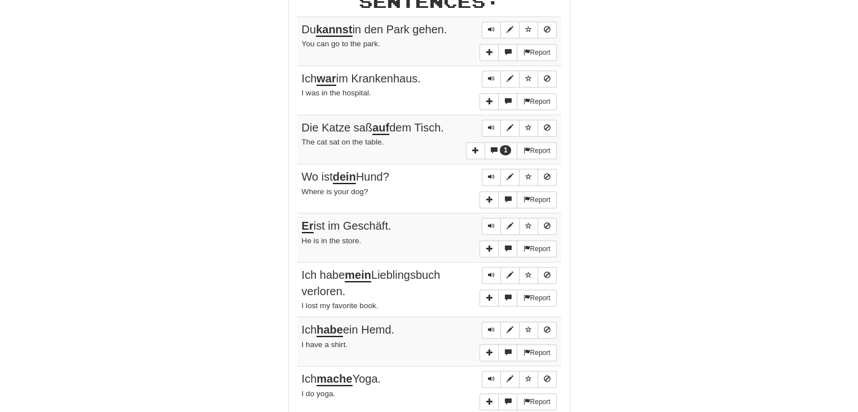
scroll to position [1018, 0]
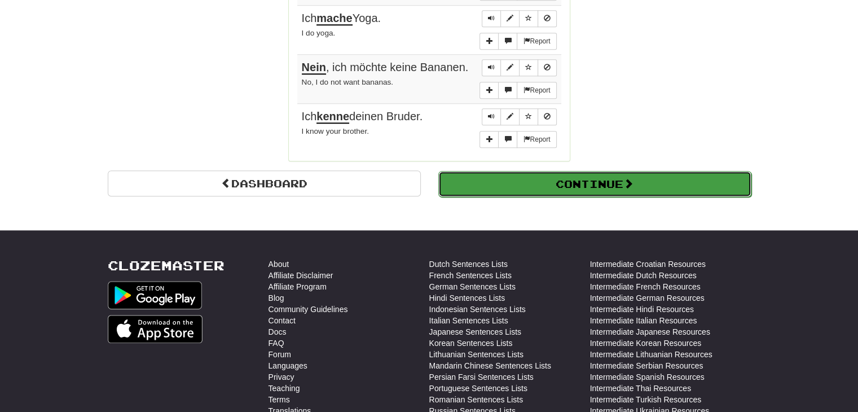
click at [625, 171] on button "Continue" at bounding box center [594, 184] width 313 height 26
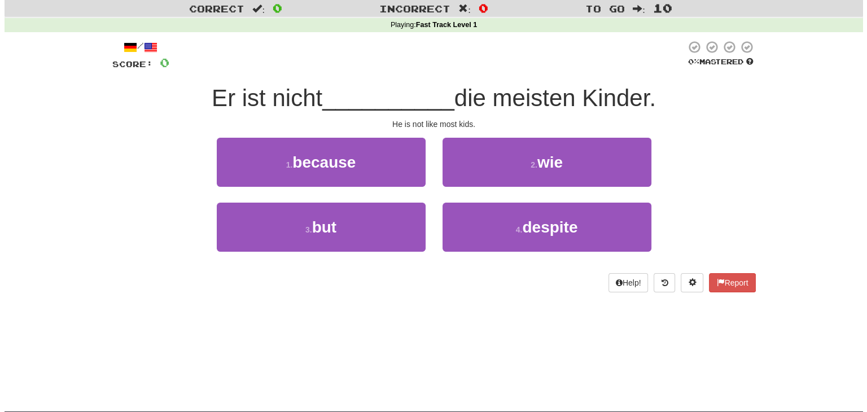
scroll to position [0, 0]
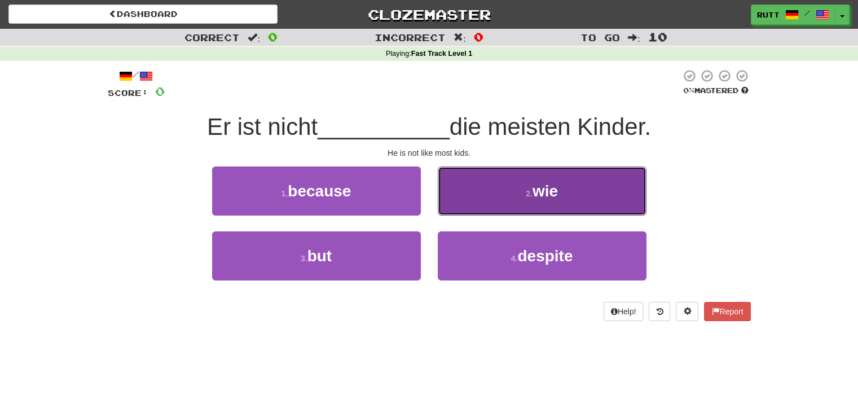
click at [606, 194] on button "2 . wie" at bounding box center [542, 190] width 209 height 49
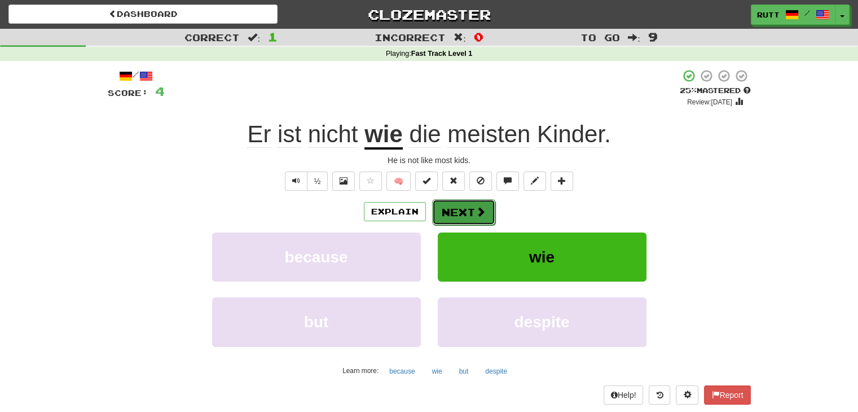
click at [458, 210] on button "Next" at bounding box center [463, 212] width 63 height 26
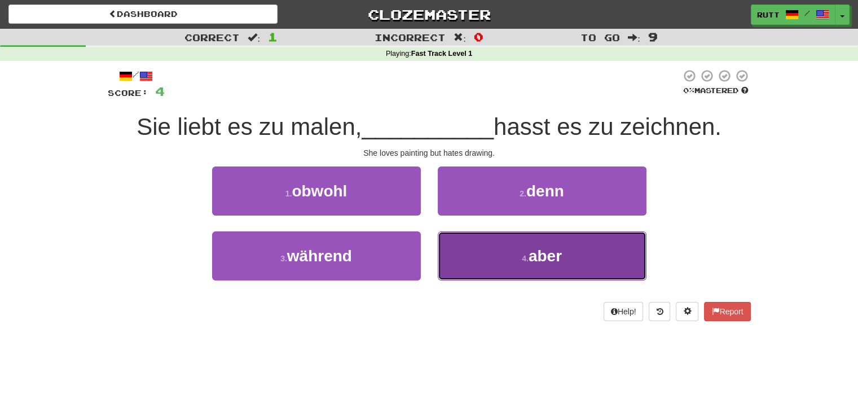
click at [614, 274] on button "4 . aber" at bounding box center [542, 255] width 209 height 49
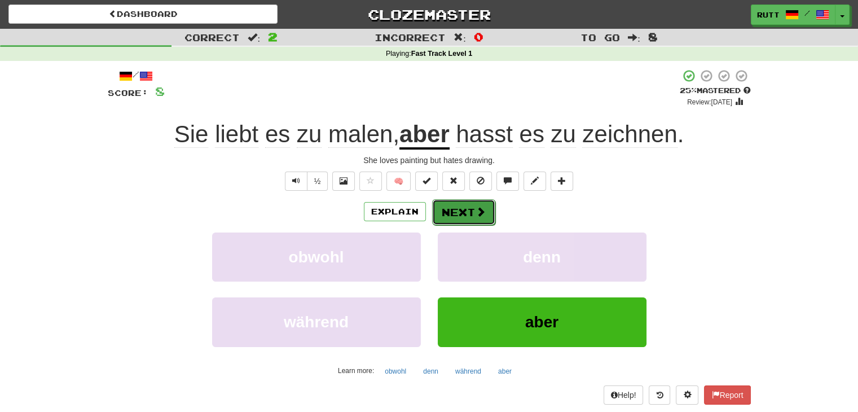
click at [452, 208] on button "Next" at bounding box center [463, 212] width 63 height 26
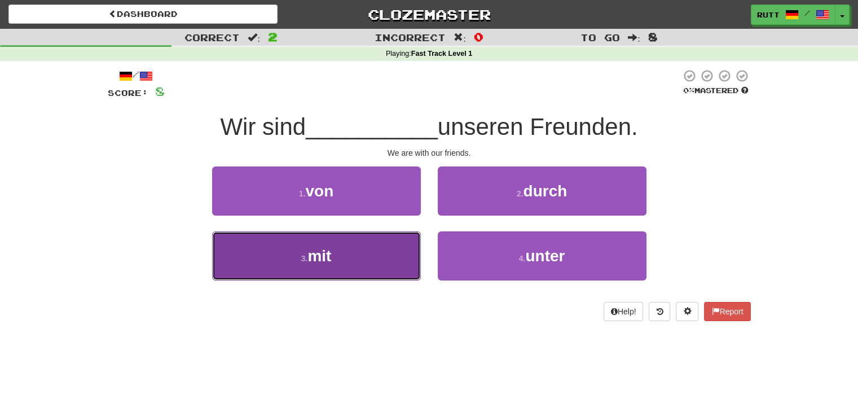
click at [374, 256] on button "3 . mit" at bounding box center [316, 255] width 209 height 49
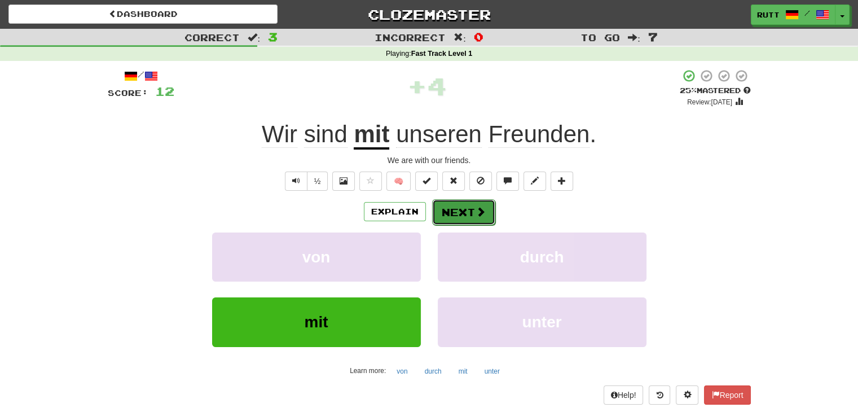
click at [473, 219] on button "Next" at bounding box center [463, 212] width 63 height 26
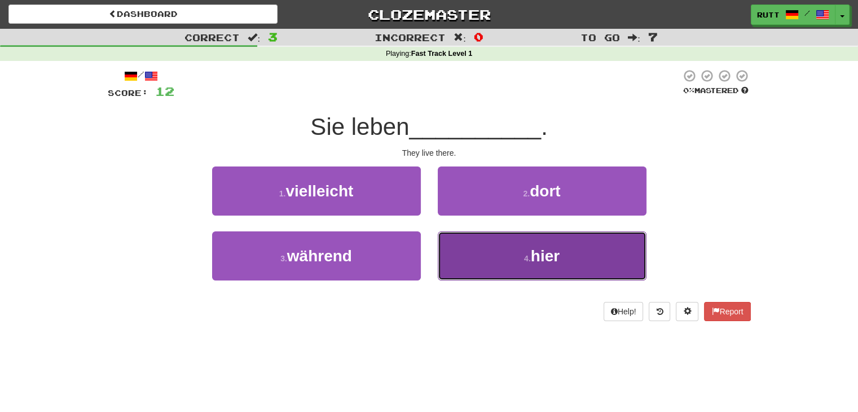
click at [568, 266] on button "4 . hier" at bounding box center [542, 255] width 209 height 49
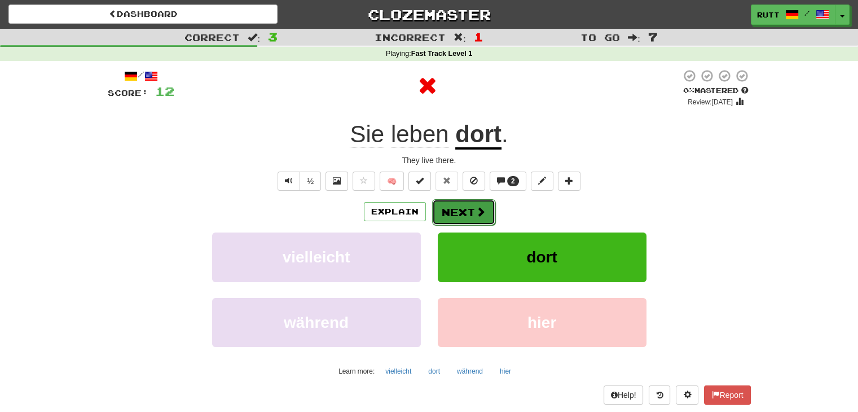
click at [476, 216] on span at bounding box center [481, 212] width 10 height 10
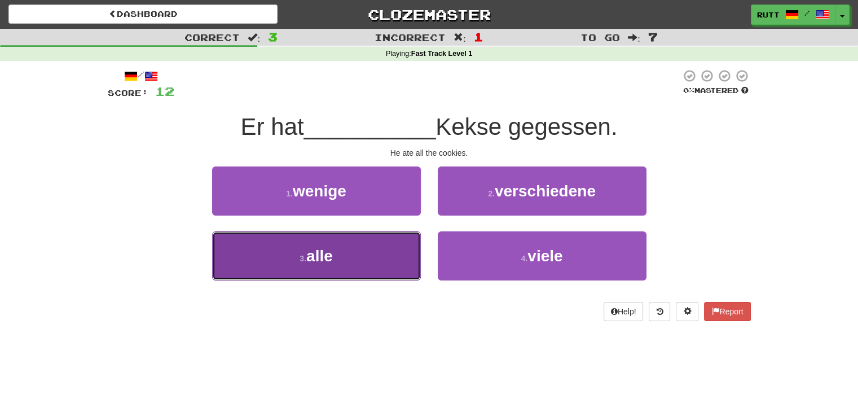
click at [385, 256] on button "3 . alle" at bounding box center [316, 255] width 209 height 49
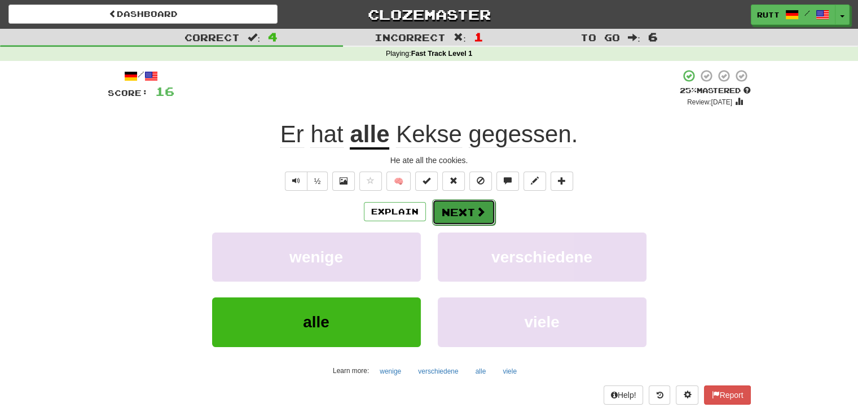
click at [470, 210] on button "Next" at bounding box center [463, 212] width 63 height 26
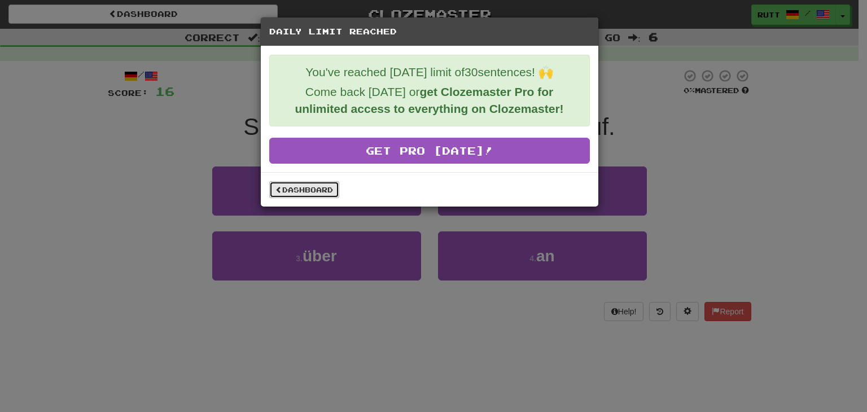
click at [309, 185] on link "Dashboard" at bounding box center [304, 189] width 70 height 17
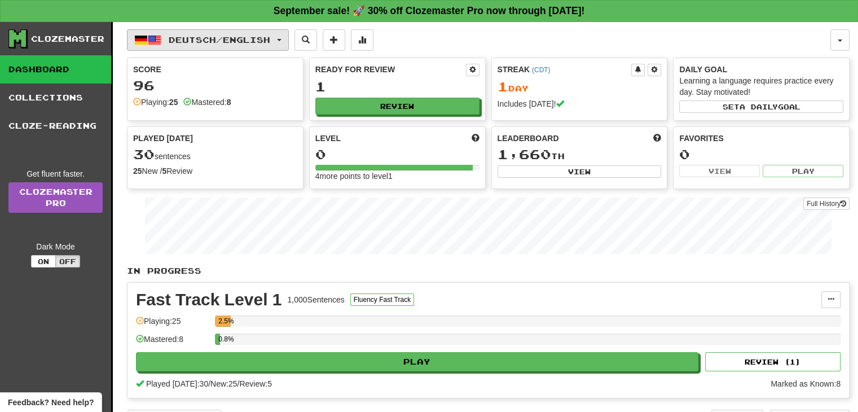
click at [234, 45] on button "Deutsch / English" at bounding box center [208, 39] width 162 height 21
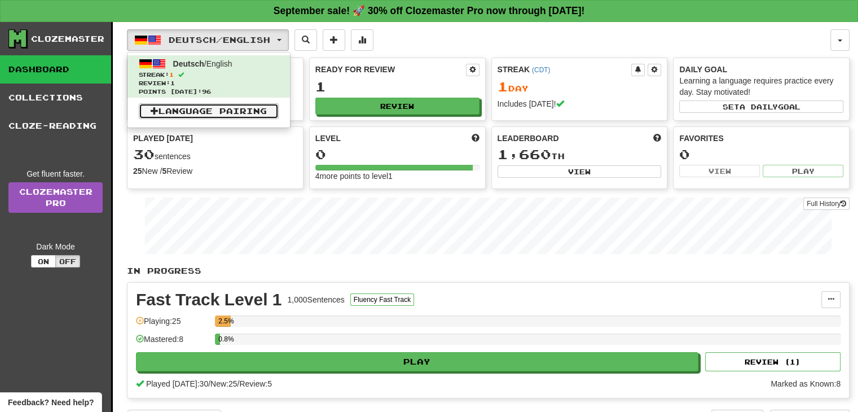
click at [233, 108] on link "Language Pairing" at bounding box center [209, 111] width 140 height 16
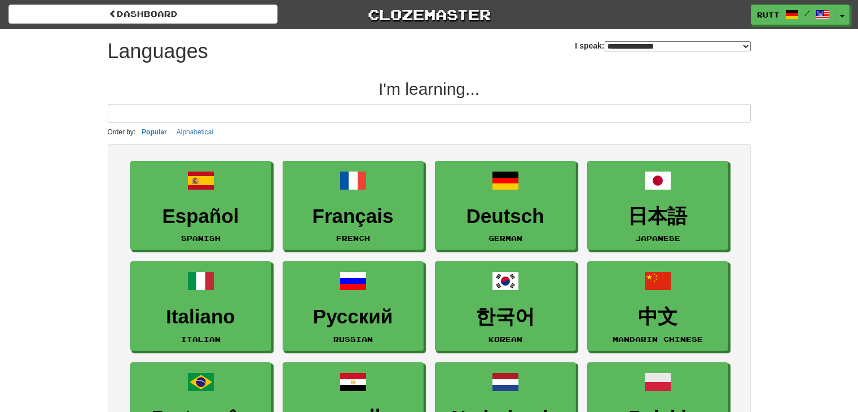
select select "*******"
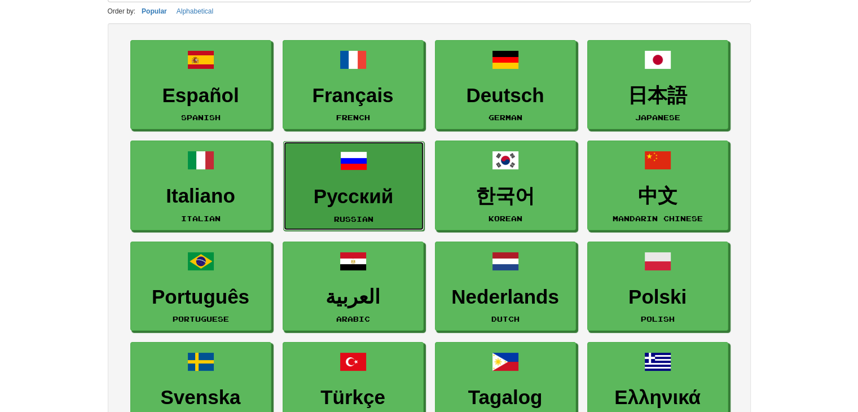
click at [354, 188] on h3 "Русский" at bounding box center [354, 197] width 129 height 22
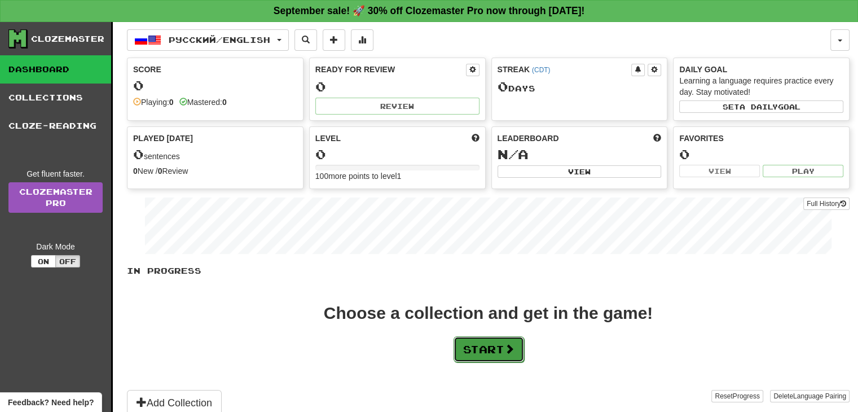
click at [489, 357] on button "Start" at bounding box center [489, 349] width 71 height 26
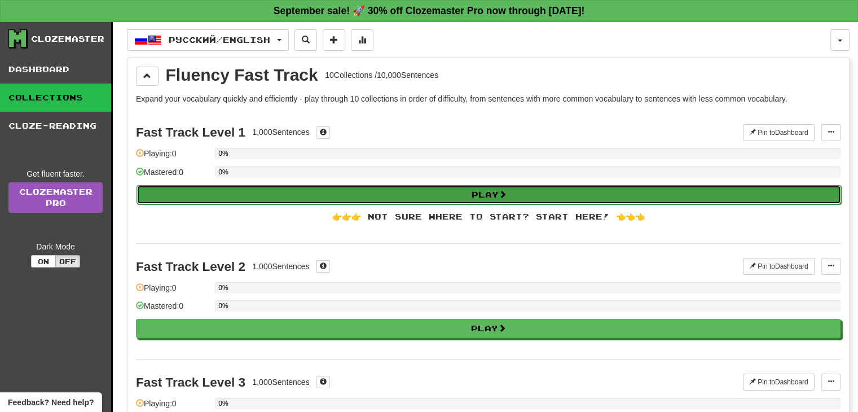
click at [524, 195] on button "Play" at bounding box center [489, 194] width 705 height 19
select select "**"
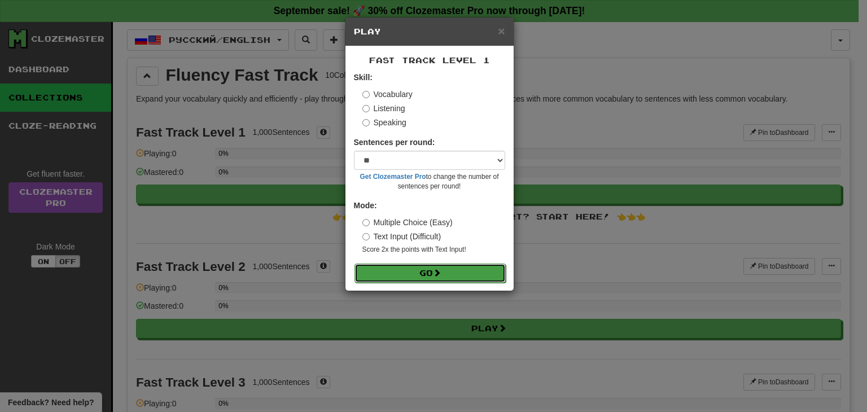
click at [483, 266] on button "Go" at bounding box center [429, 273] width 151 height 19
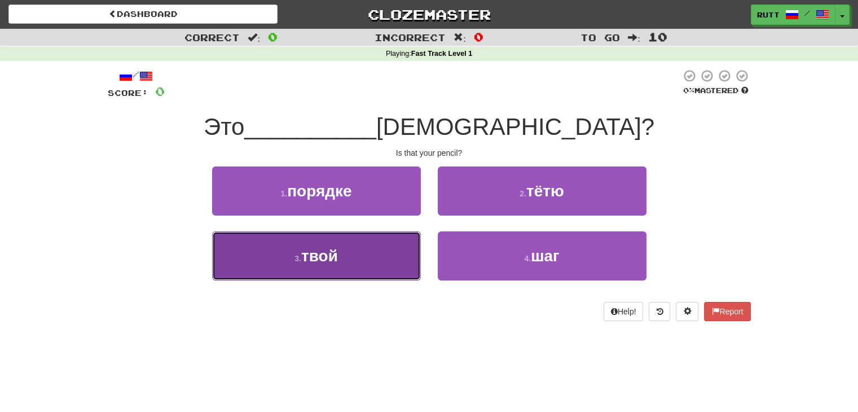
click at [356, 264] on button "3 . твой" at bounding box center [316, 255] width 209 height 49
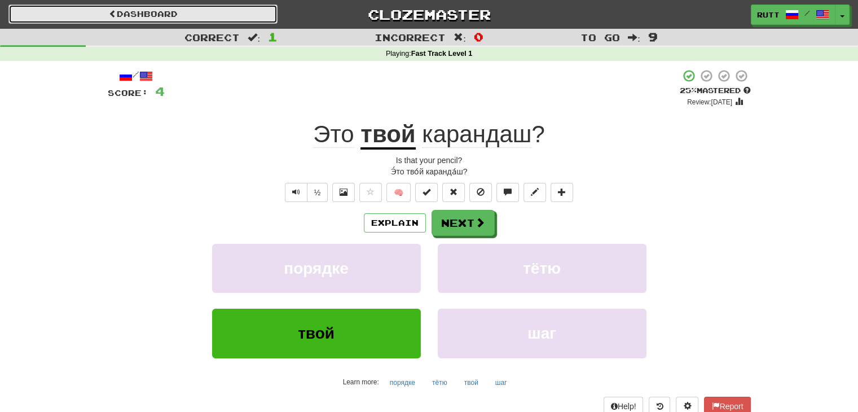
click at [252, 12] on link "Dashboard" at bounding box center [142, 14] width 269 height 19
